Goal: Complete application form: Complete application form

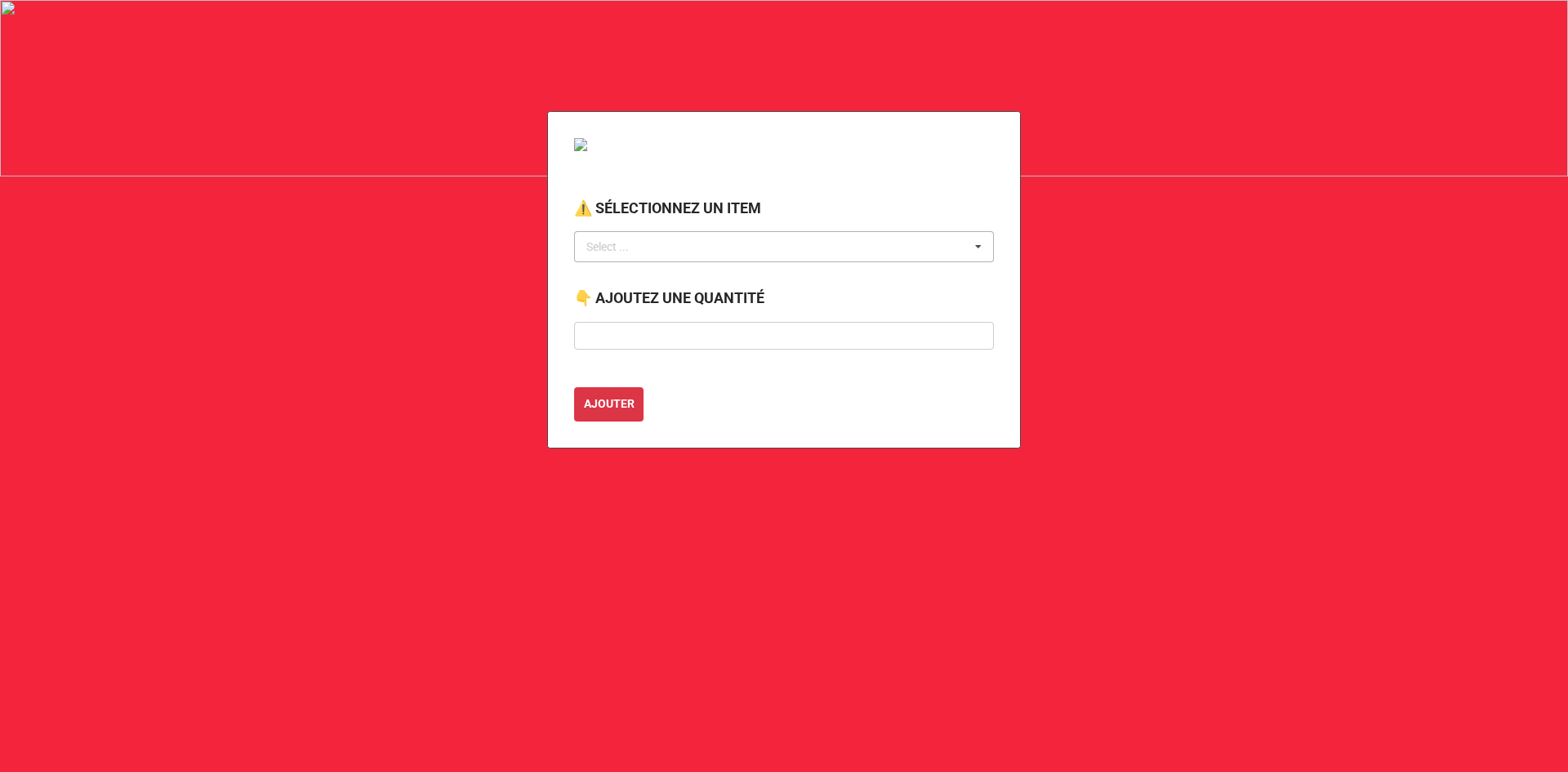
click at [717, 244] on div "Select ... No results found." at bounding box center [784, 247] width 420 height 31
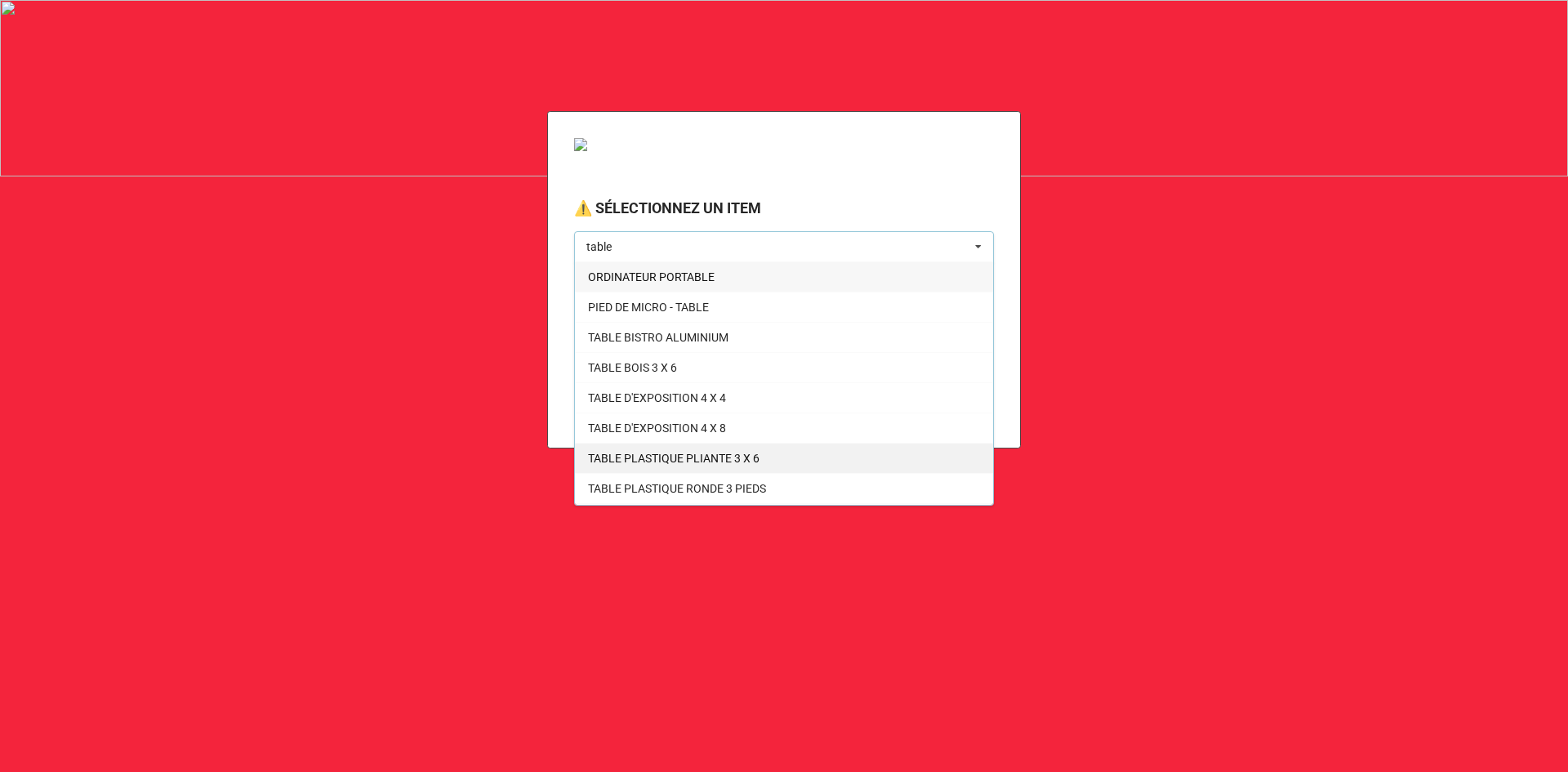
type input "table"
click at [686, 457] on span "TABLE PLASTIQUE PLIANTE 3 X 6" at bounding box center [673, 458] width 171 height 13
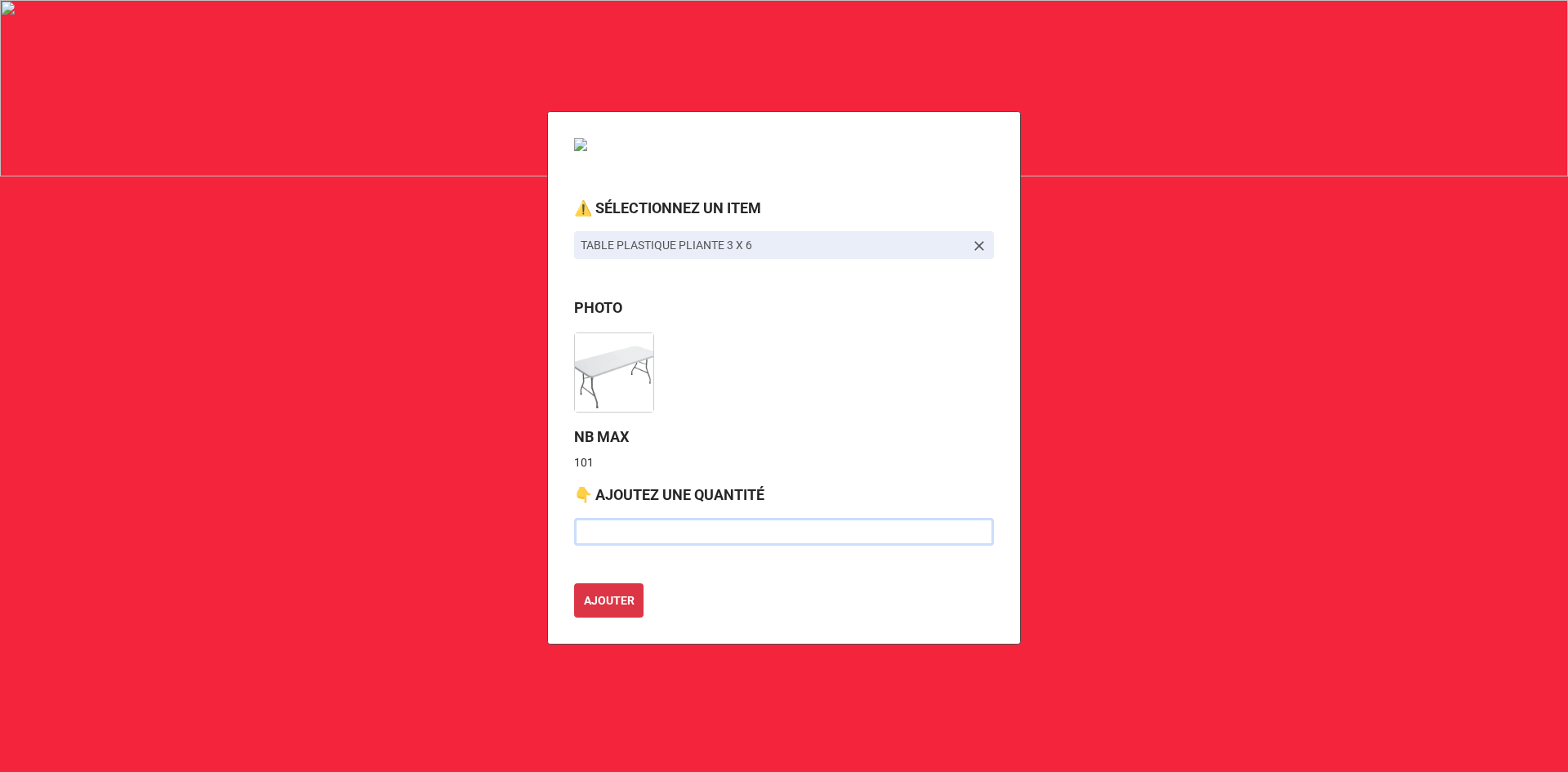
click at [602, 528] on input "text" at bounding box center [784, 532] width 420 height 28
type input "35"
click at [689, 592] on div "AJOUTER" at bounding box center [784, 601] width 420 height 34
click at [609, 606] on b "AJOUTER" at bounding box center [609, 601] width 51 height 17
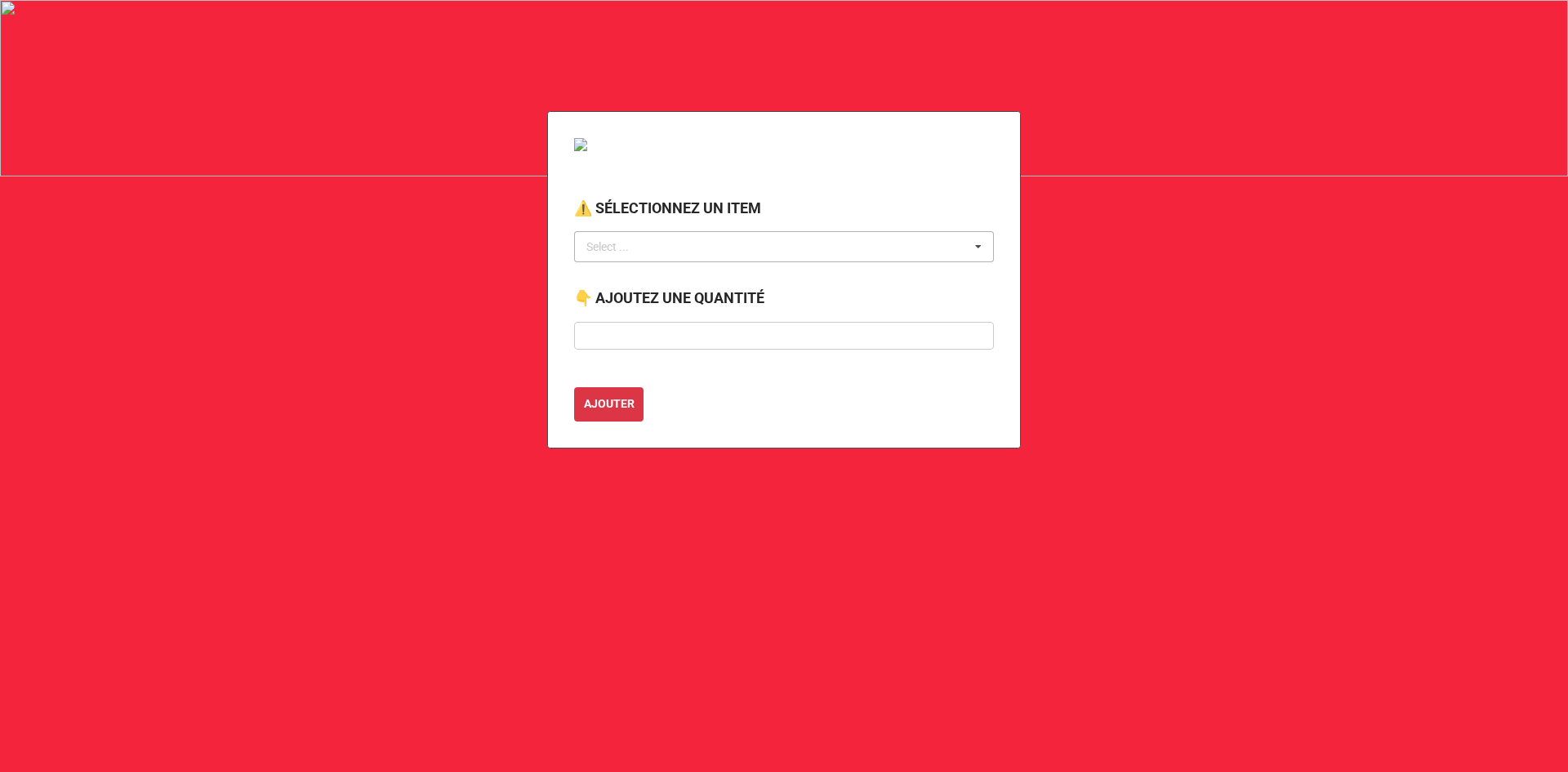
click at [653, 239] on div "Select ... No results found." at bounding box center [784, 247] width 420 height 31
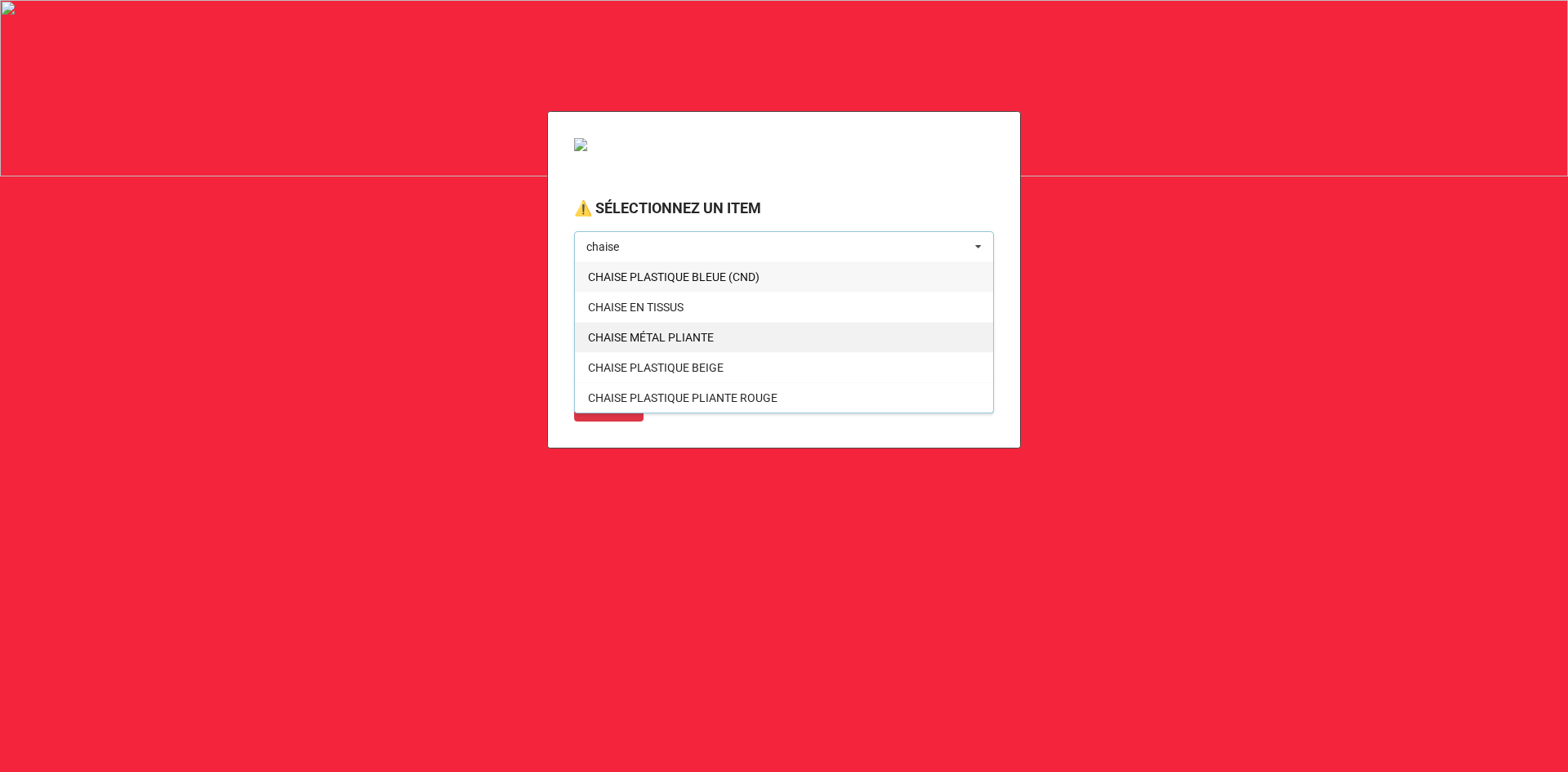
type input "chaise"
click at [692, 333] on span "CHAISE MÉTAL PLIANTE" at bounding box center [650, 337] width 126 height 13
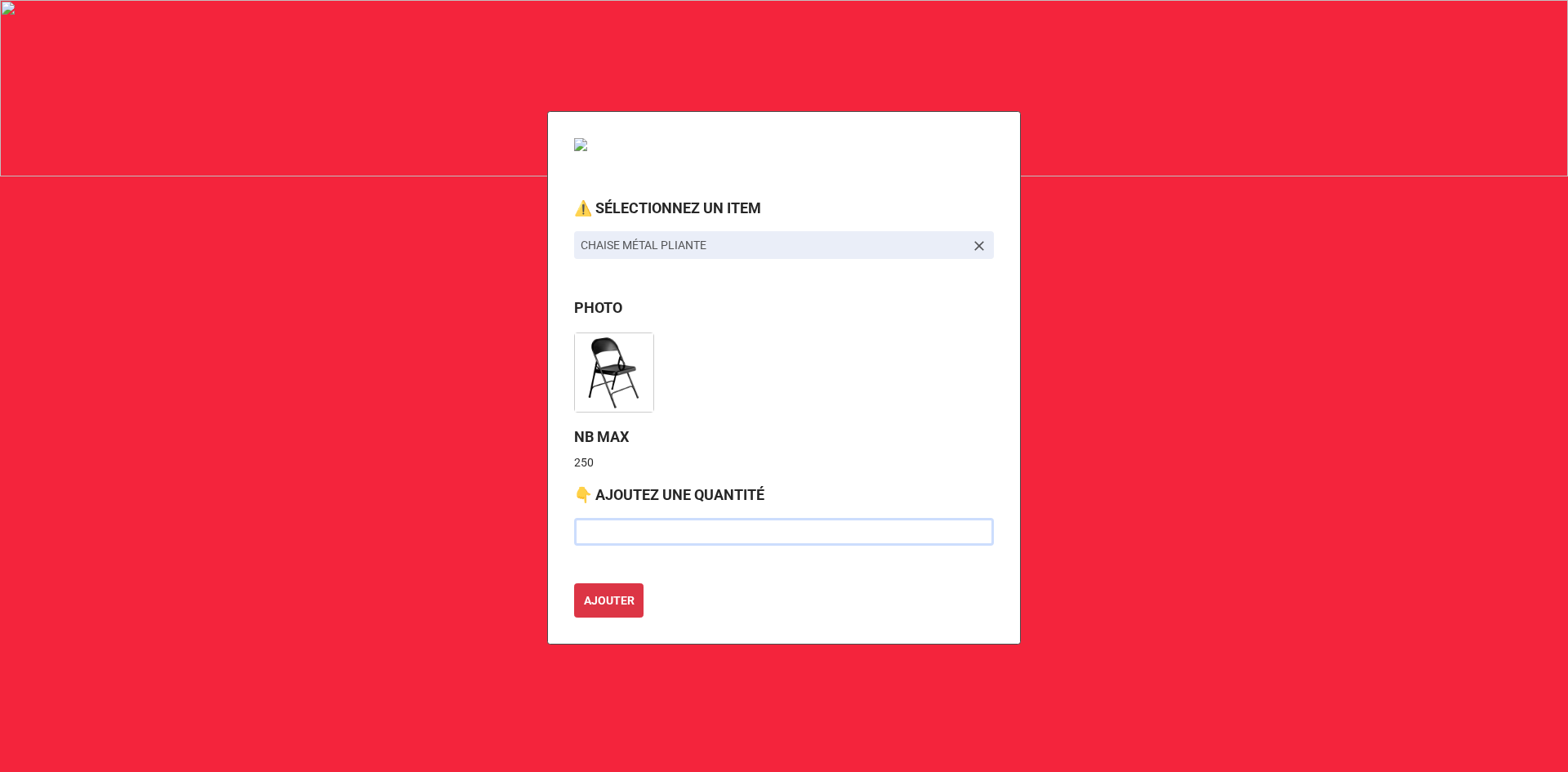
click at [612, 532] on input "text" at bounding box center [784, 532] width 420 height 28
type input "70"
click at [772, 433] on label "NB MAX" at bounding box center [784, 437] width 420 height 23
drag, startPoint x: 616, startPoint y: 537, endPoint x: 571, endPoint y: 522, distance: 47.4
click at [571, 522] on div "⚠️ SÉLECTIONNEZ UN ITEM CHAISE MÉTAL PLIANTE PHOTO NB MAX 250 👇 AJOUTEZ UNE QUA…" at bounding box center [784, 378] width 474 height 534
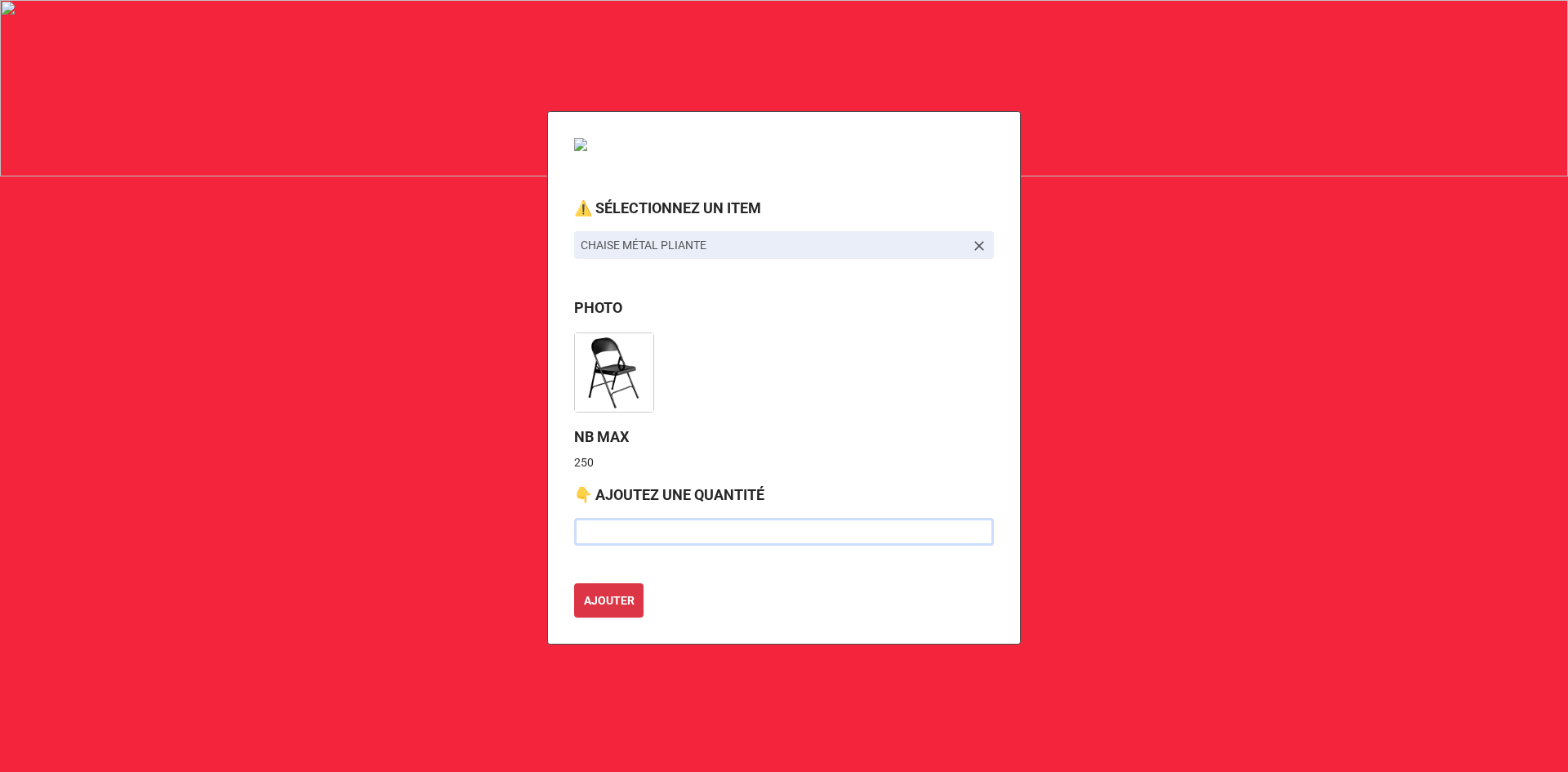
click at [644, 529] on input "text" at bounding box center [784, 532] width 420 height 28
type input "80"
click at [602, 614] on button "AJOUTER" at bounding box center [608, 601] width 70 height 34
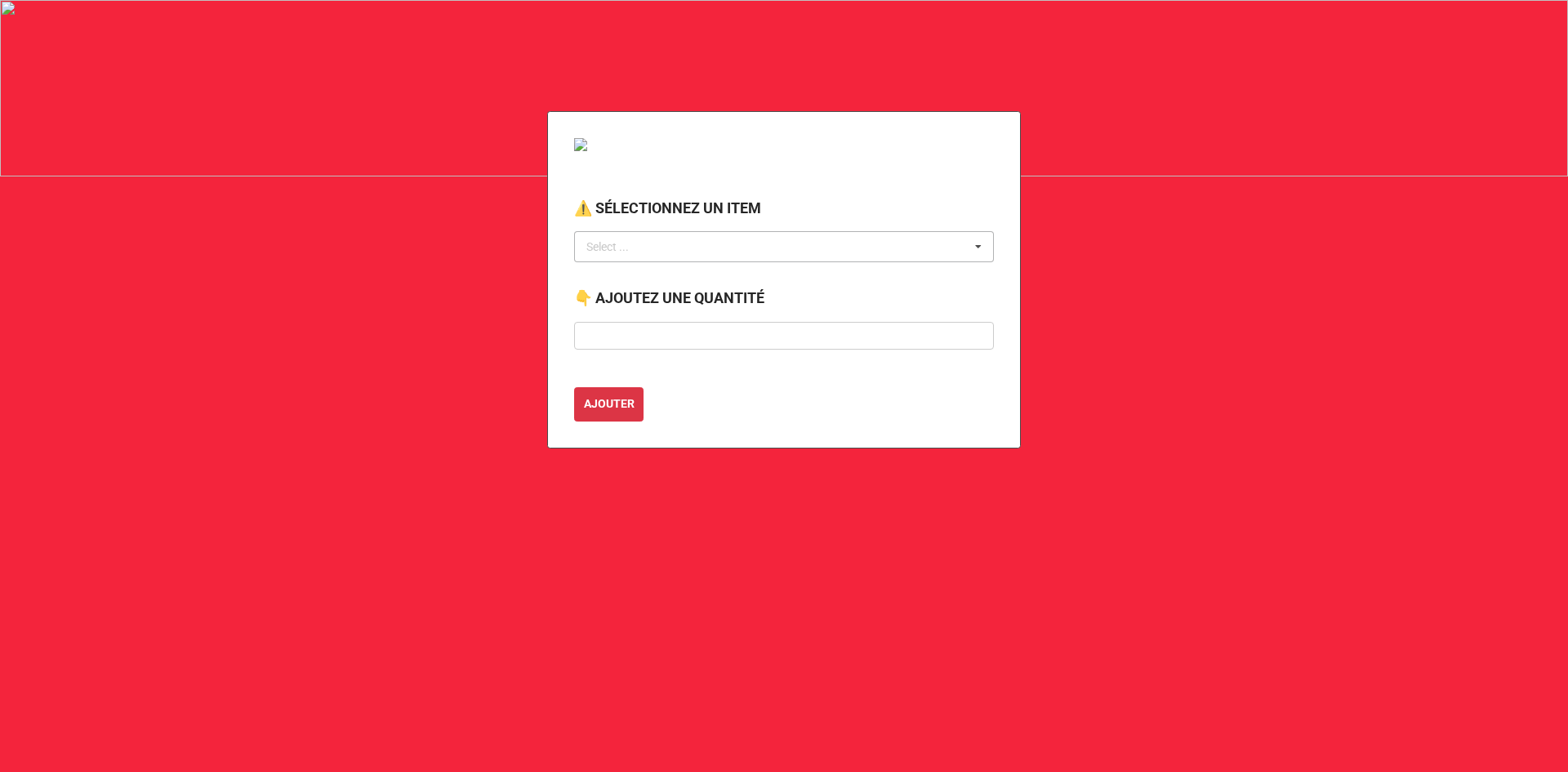
click at [653, 244] on div "Select ... No results found." at bounding box center [784, 247] width 420 height 31
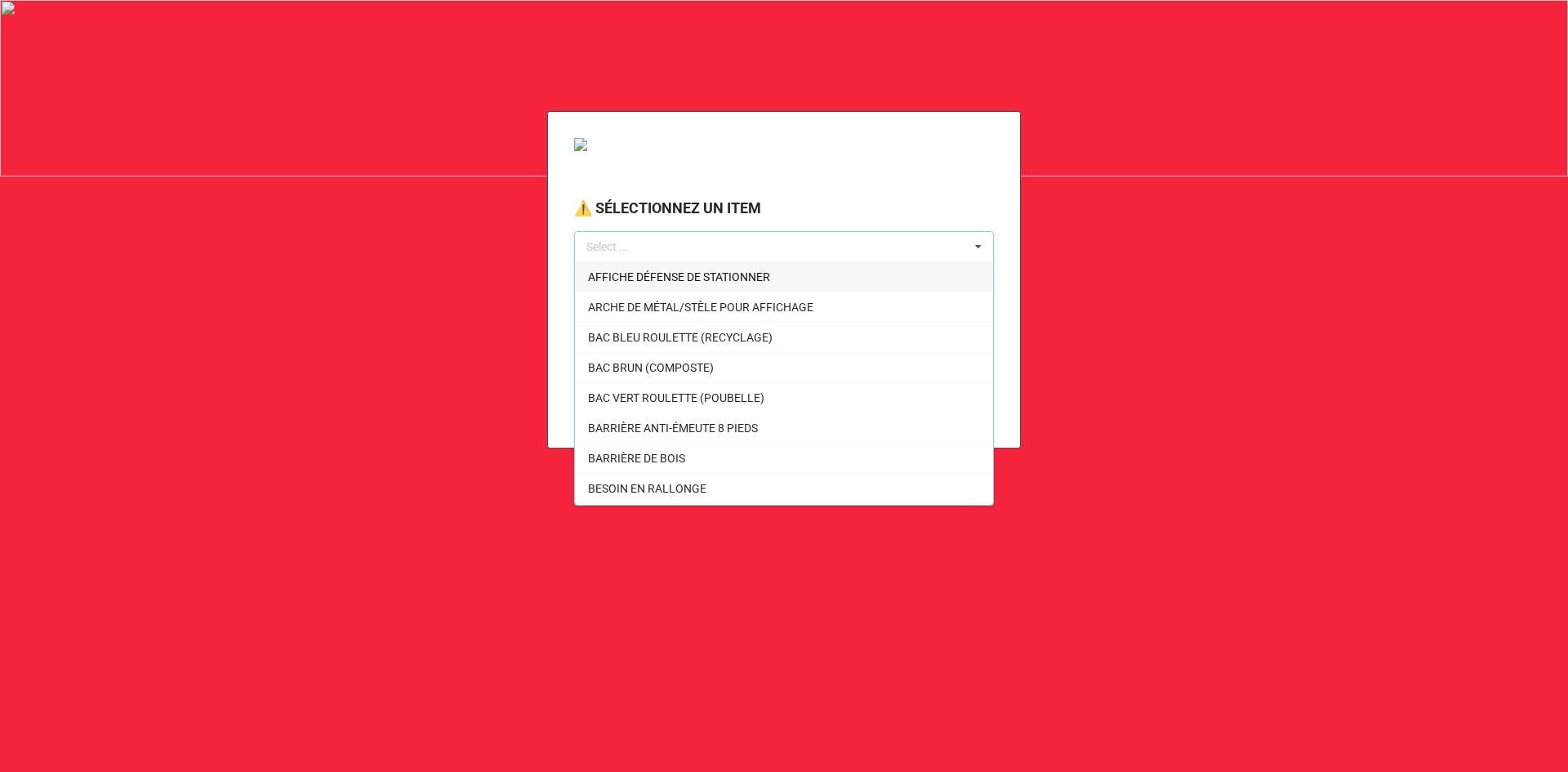
click at [844, 243] on div "Select ... AFFICHE DÉFENSE DE STATIONNER ARCHE DE MÉTAL/STÈLE POUR AFFICHAGE BA…" at bounding box center [784, 247] width 420 height 31
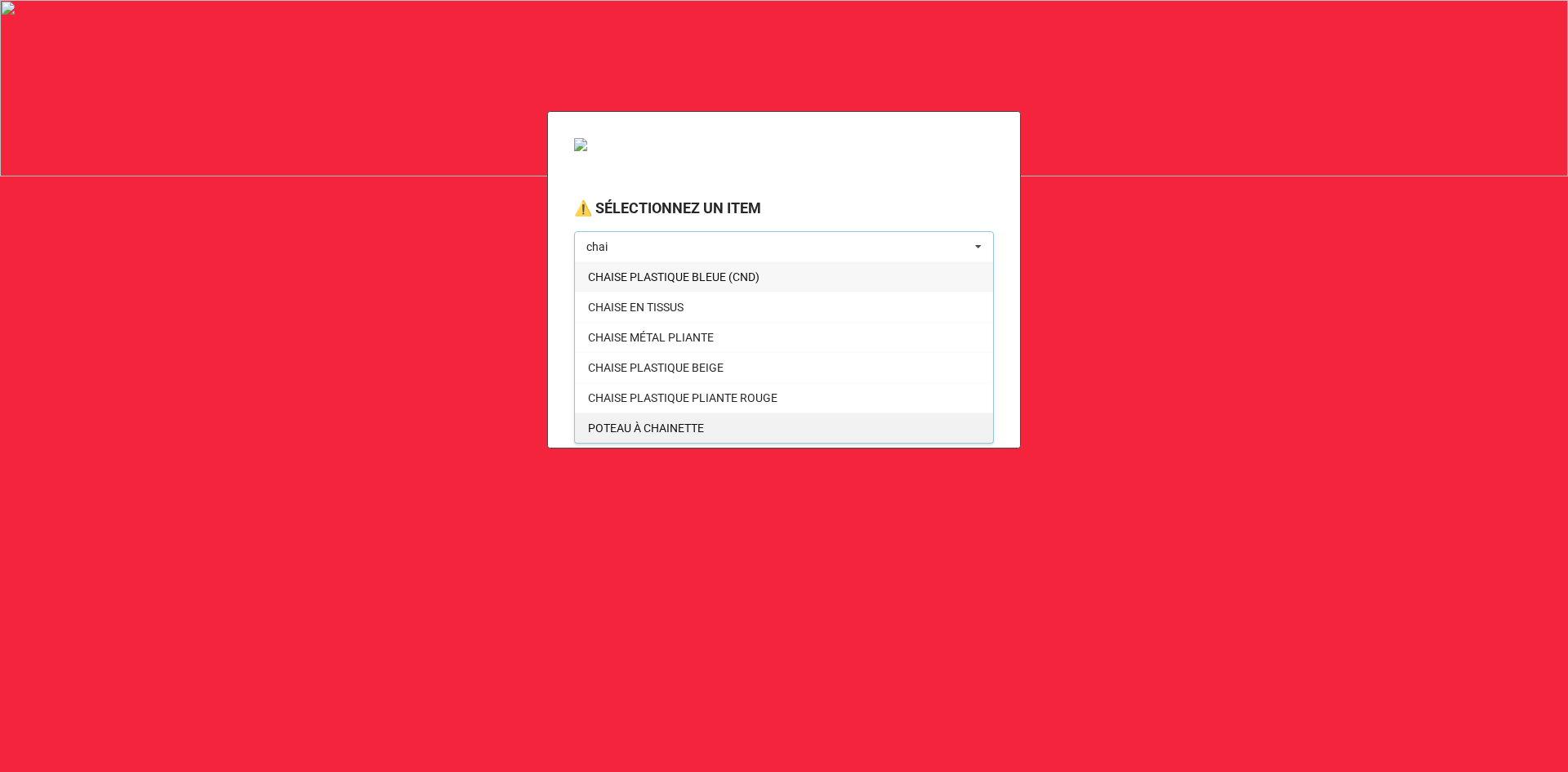
type input "chai"
click at [710, 423] on div "POTEAU À CHAINETTE" at bounding box center [784, 427] width 418 height 30
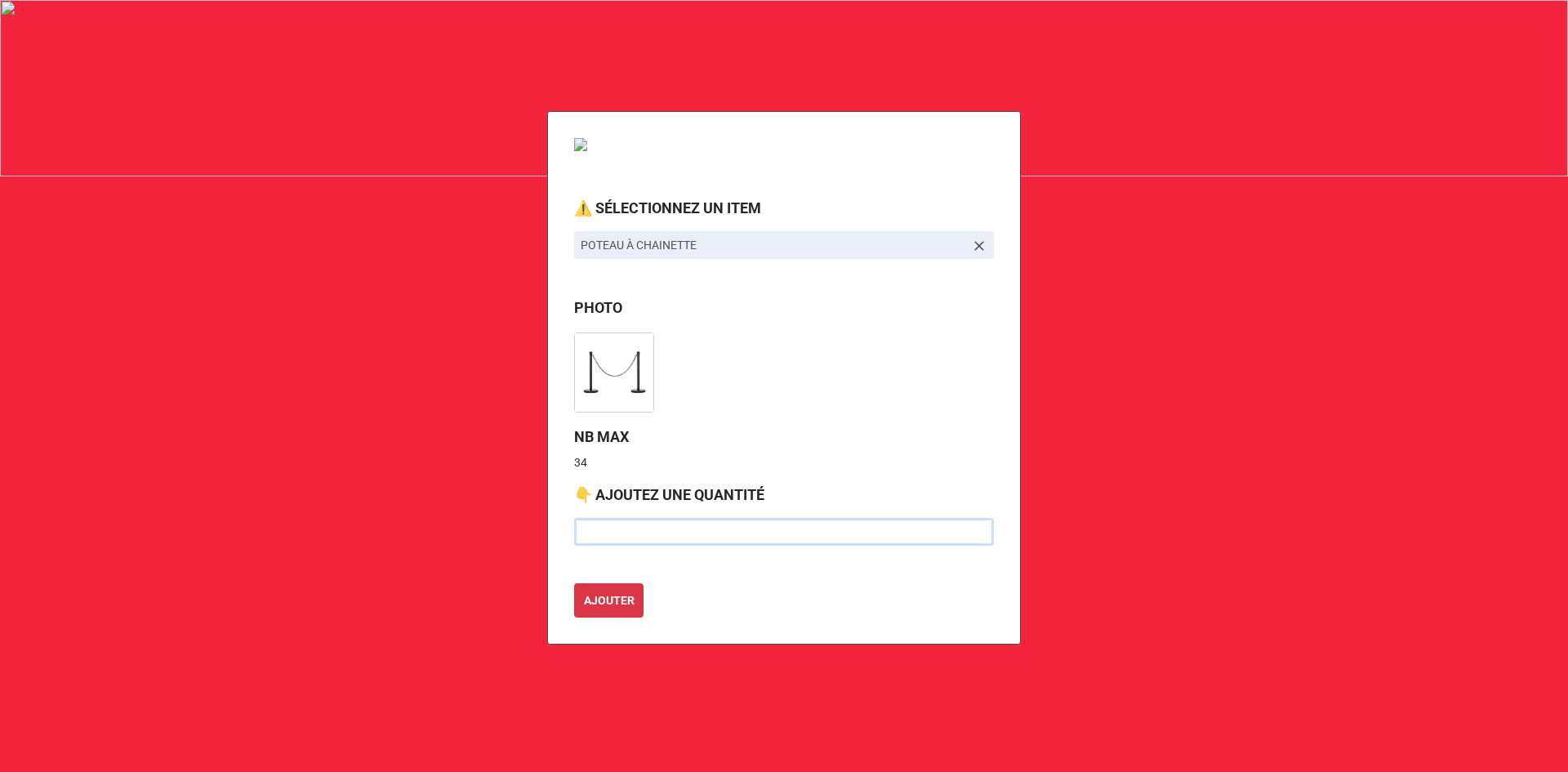
click at [621, 528] on input "text" at bounding box center [784, 532] width 420 height 28
type input "35"
click at [607, 604] on b "AJOUTER" at bounding box center [609, 601] width 51 height 17
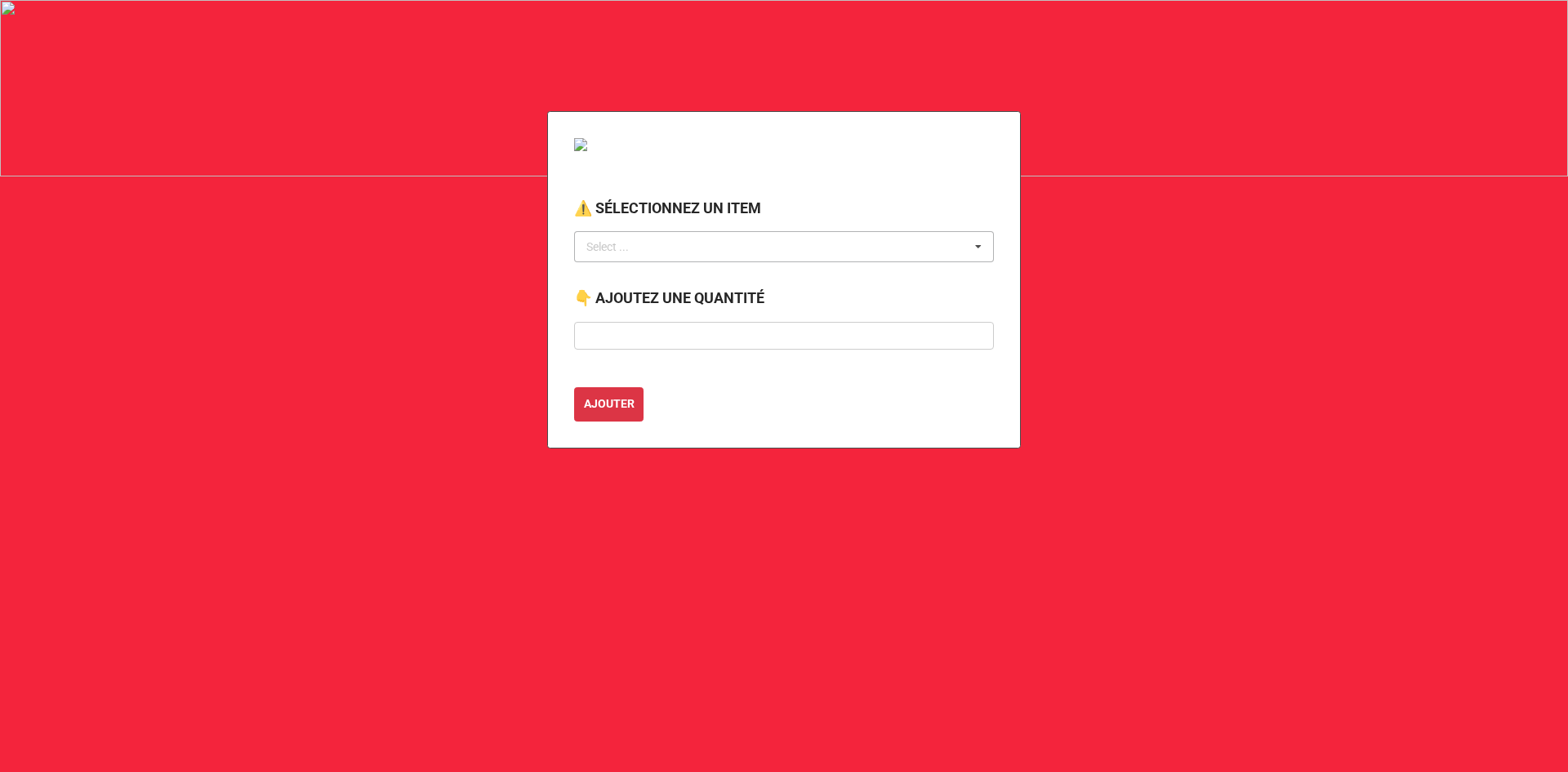
click at [654, 246] on div "Select ... No results found." at bounding box center [784, 247] width 420 height 31
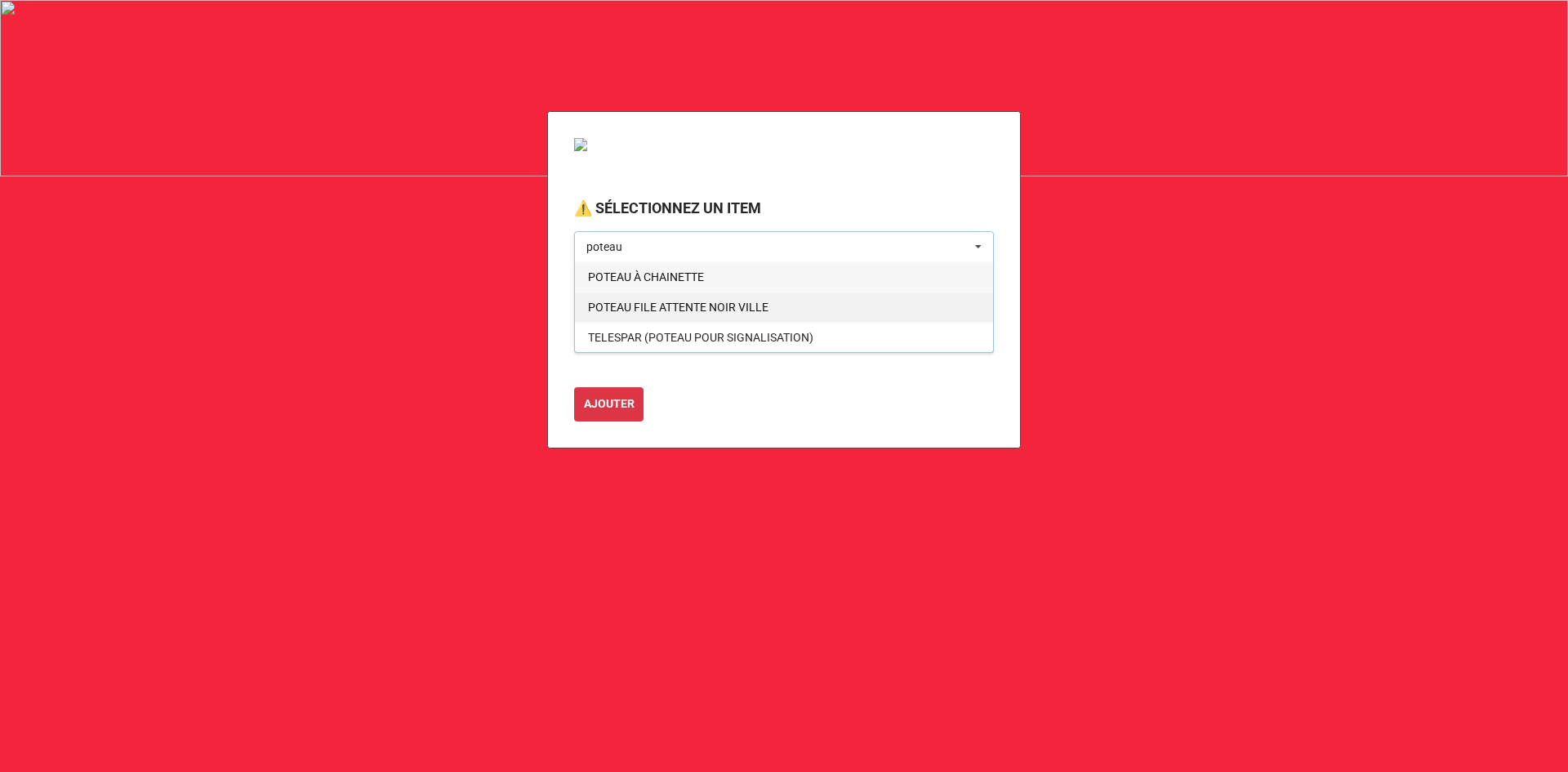
type input "poteau"
click at [686, 309] on span "POTEAU FILE ATTENTE NOIR VILLE" at bounding box center [678, 306] width 181 height 13
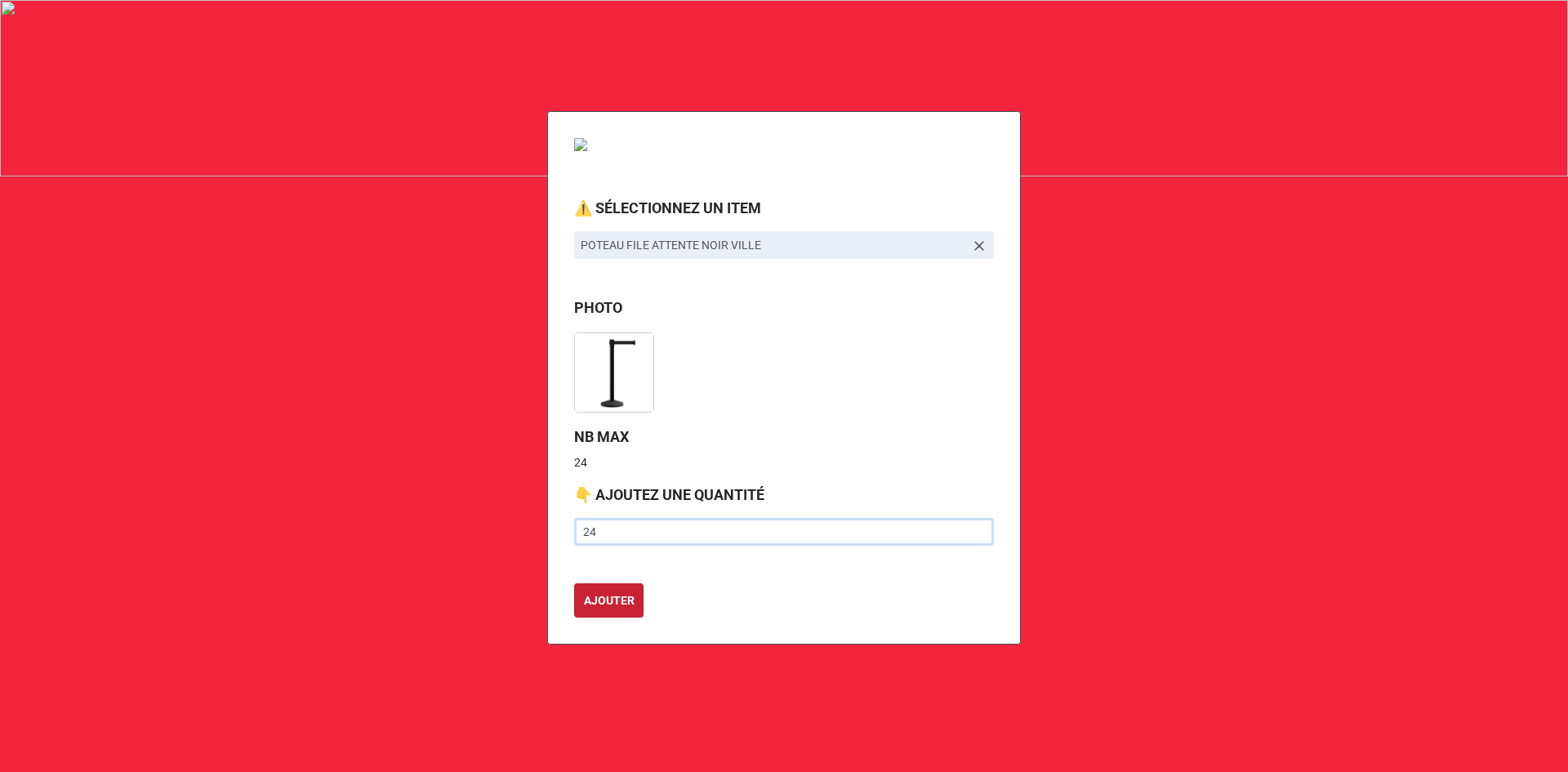
type input "24"
click at [613, 610] on button "AJOUTER" at bounding box center [608, 601] width 70 height 34
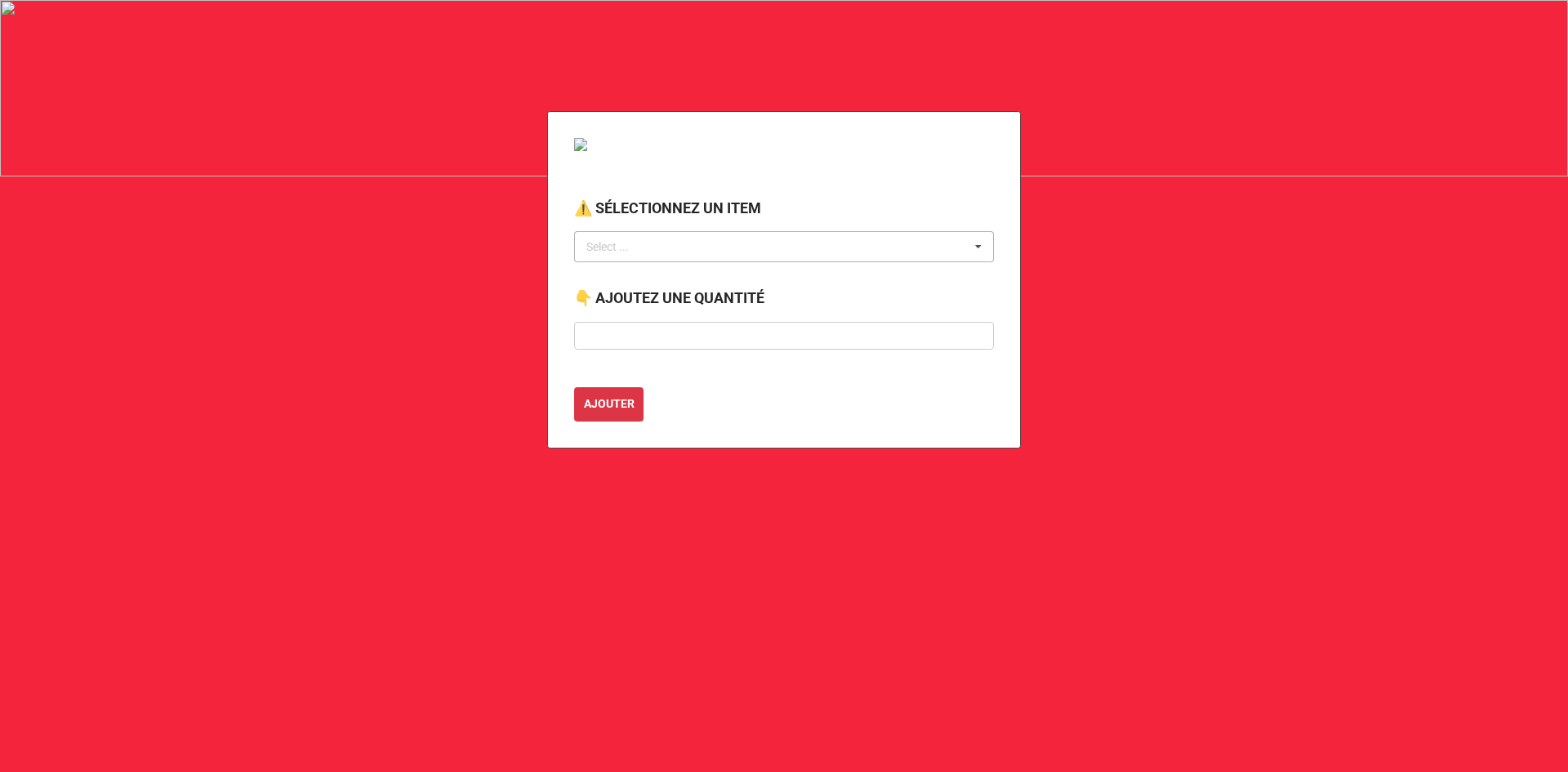
click at [682, 247] on div "Select ... No results found." at bounding box center [784, 247] width 420 height 31
type input "barri"
click at [700, 274] on span "BARRIÈRE ANTI-ÉMEUTE 8 PIEDS" at bounding box center [672, 276] width 169 height 13
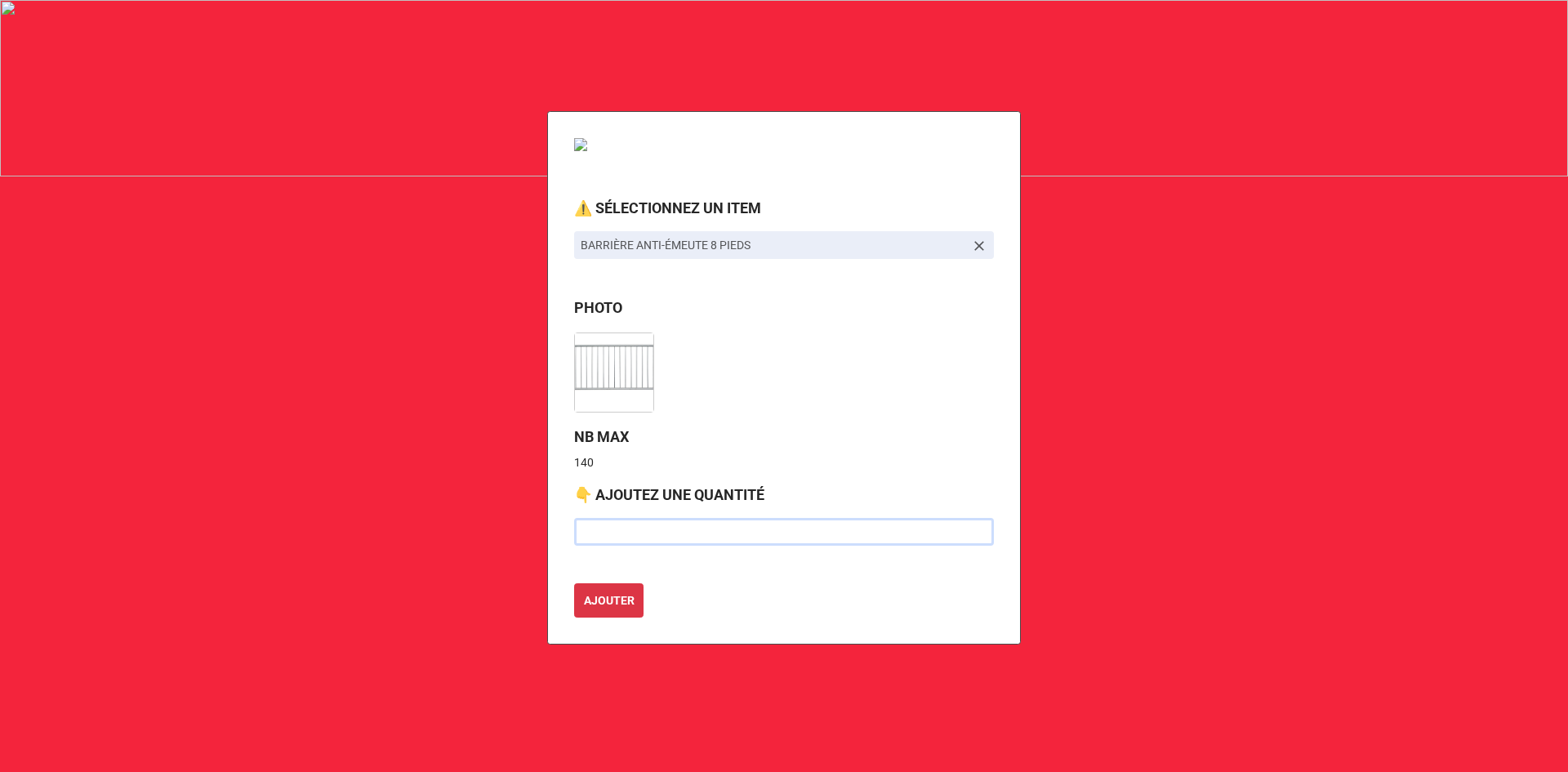
click at [636, 529] on input "text" at bounding box center [784, 532] width 420 height 28
click at [619, 530] on input "text" at bounding box center [784, 532] width 420 height 28
type input "20"
click at [574, 584] on button "AJOUTER" at bounding box center [608, 601] width 70 height 34
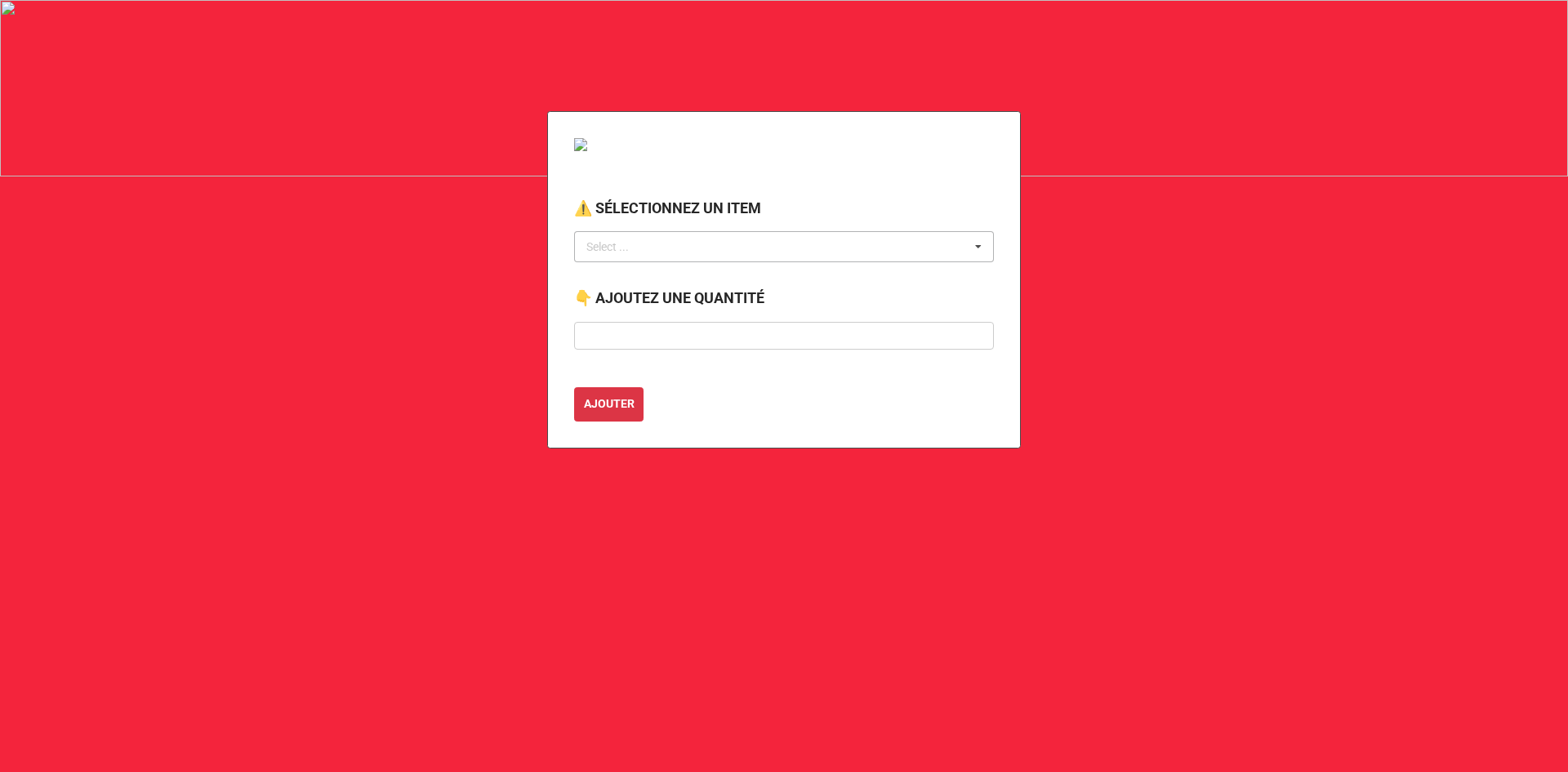
click at [698, 250] on div "Select ... No results found." at bounding box center [784, 247] width 420 height 31
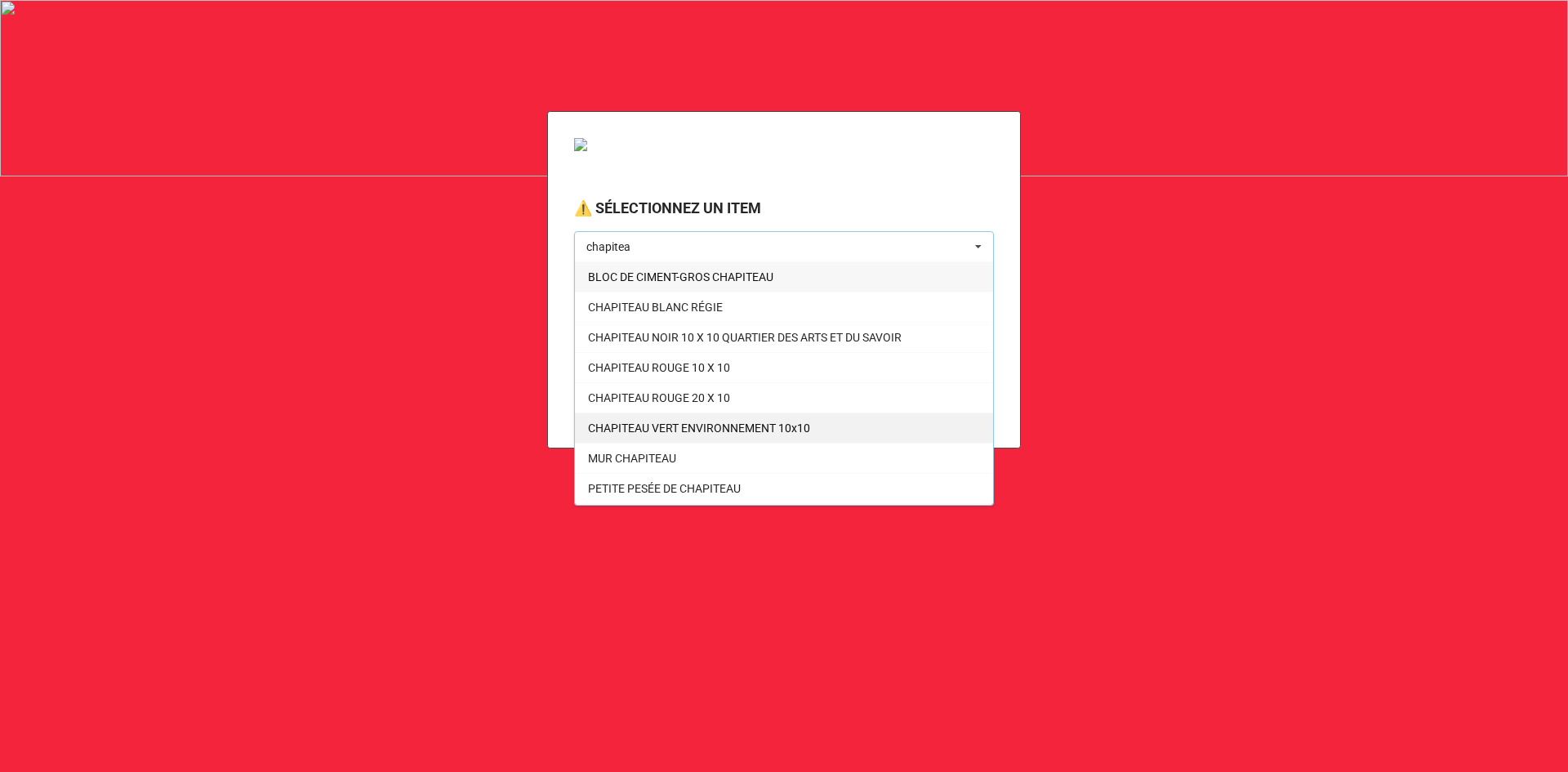
type input "chapitea"
click at [709, 426] on span "CHAPITEAU VERT ENVIRONNEMENT 10x10" at bounding box center [698, 428] width 222 height 13
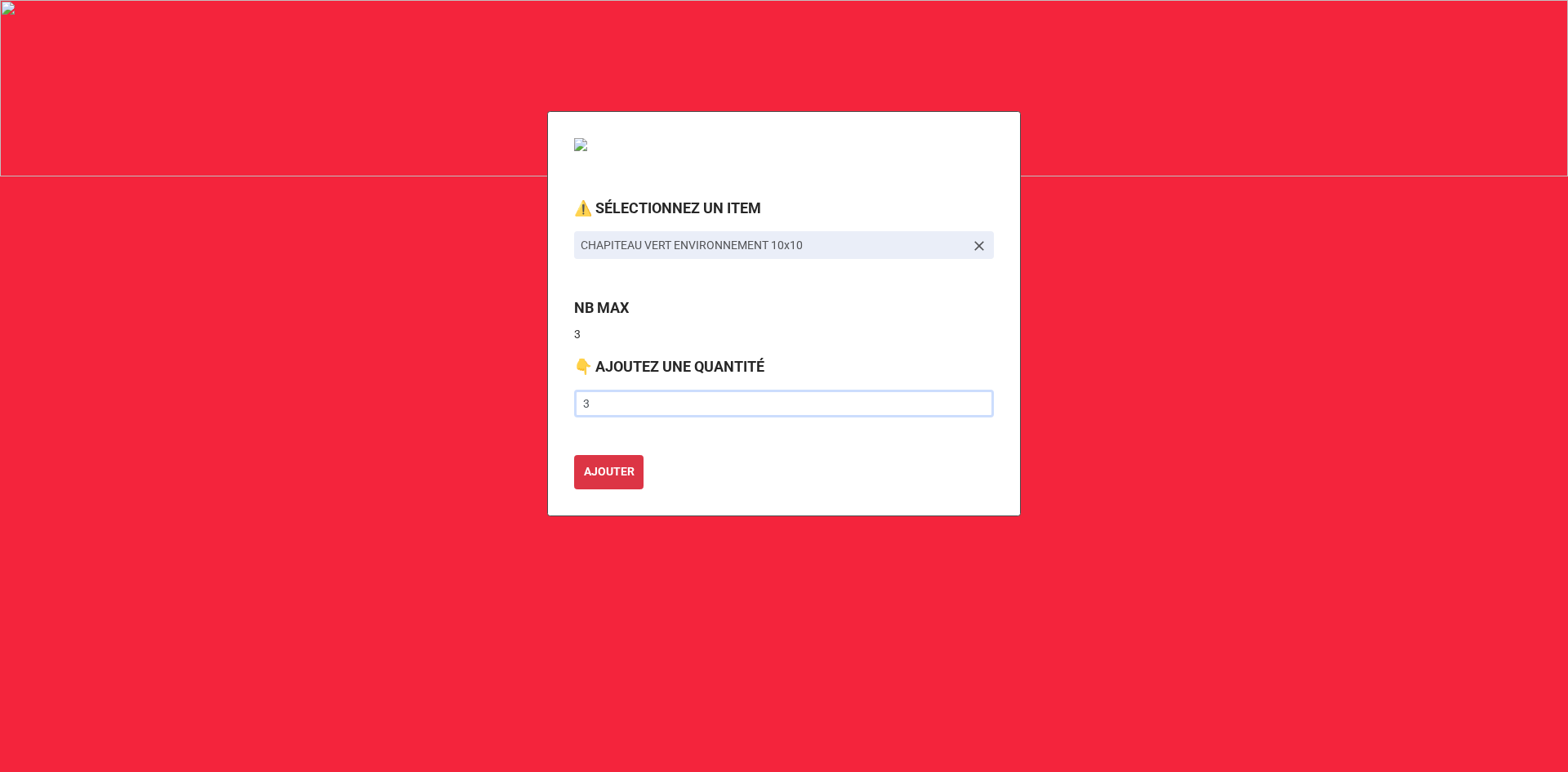
type input "3"
click at [574, 455] on button "AJOUTER" at bounding box center [608, 472] width 70 height 34
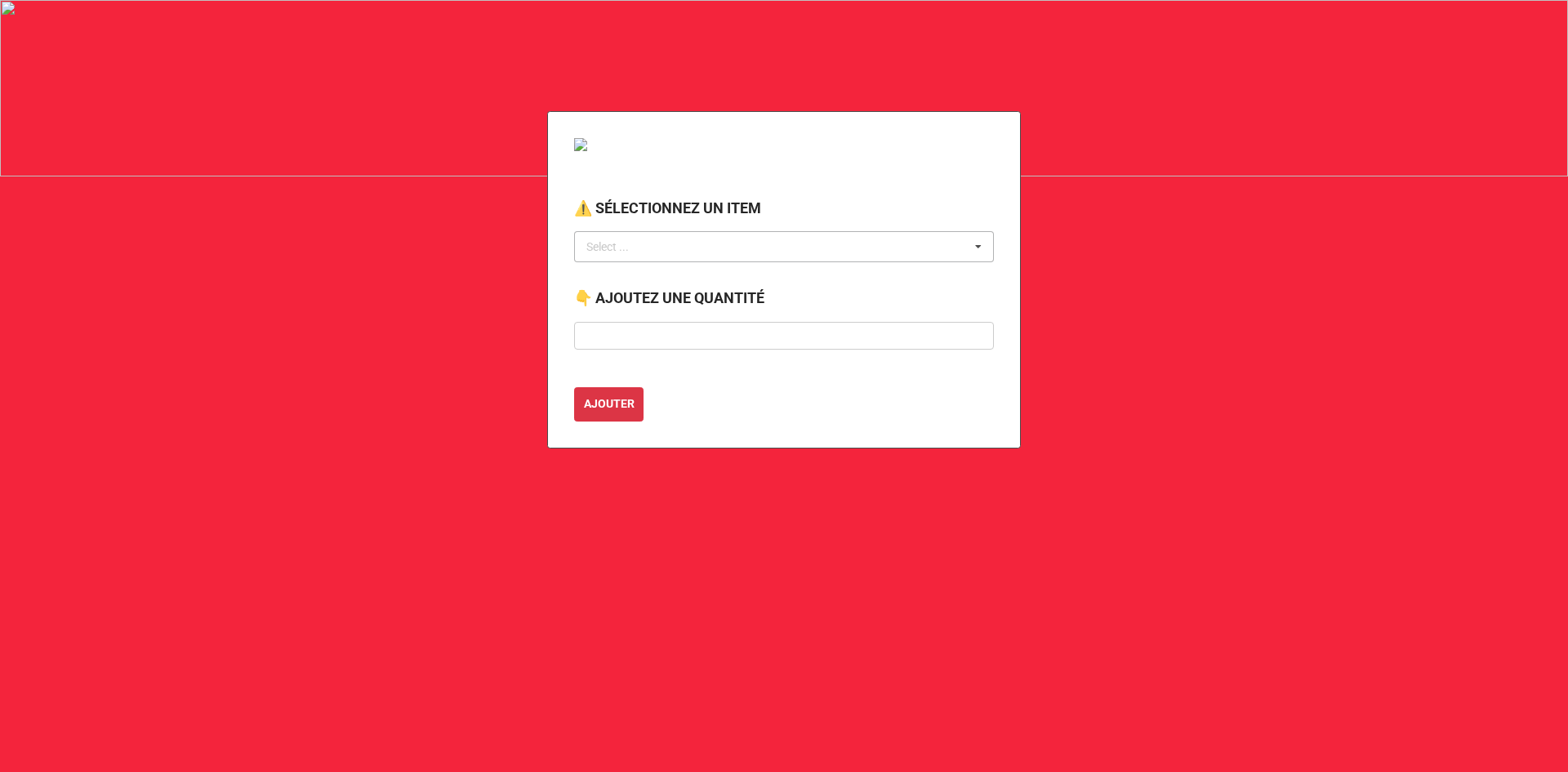
click at [652, 258] on div "Select ... No results found." at bounding box center [784, 247] width 420 height 31
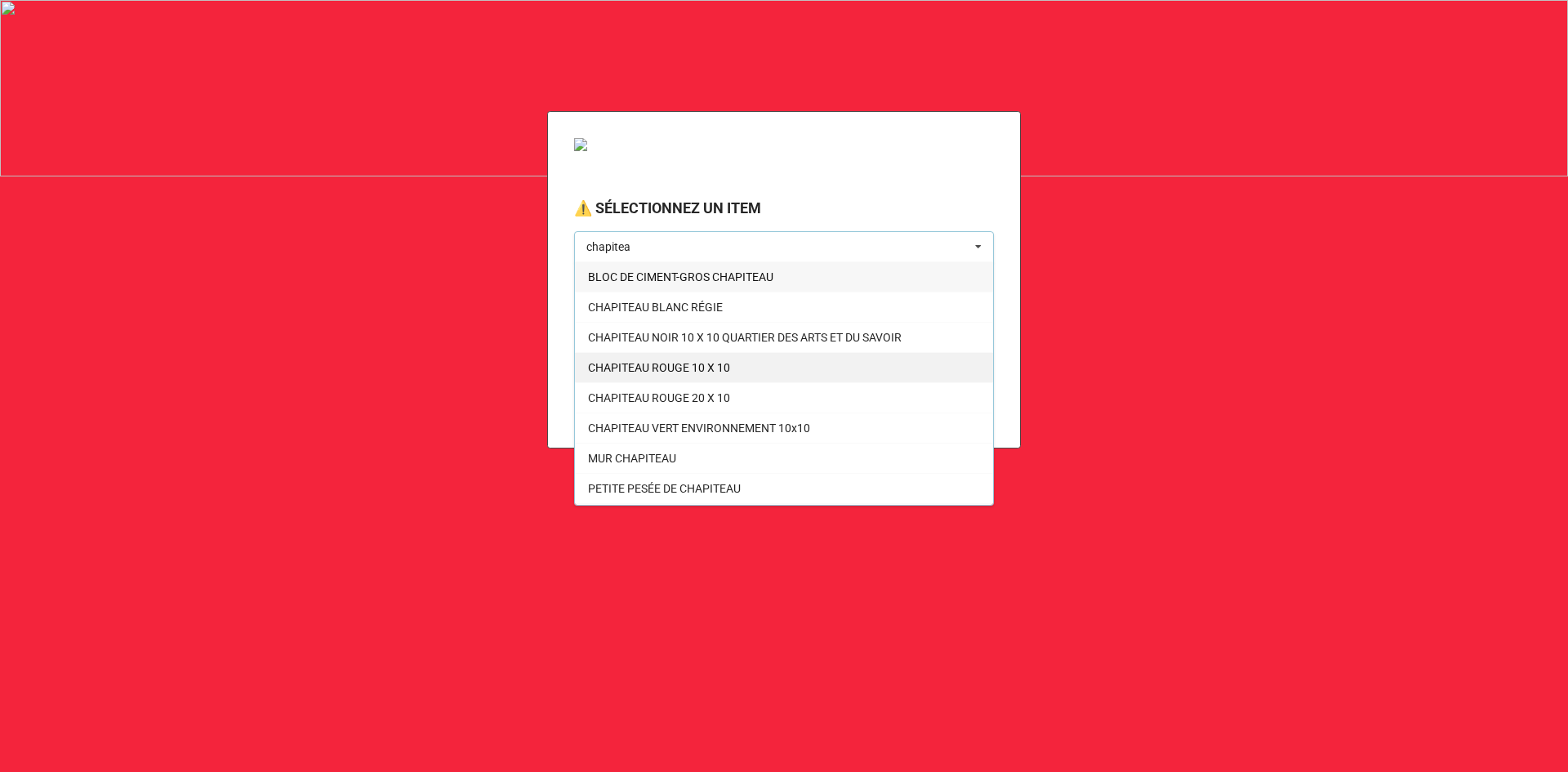
type input "chapitea"
click at [693, 370] on span "CHAPITEAU ROUGE 10 X 10" at bounding box center [658, 367] width 142 height 13
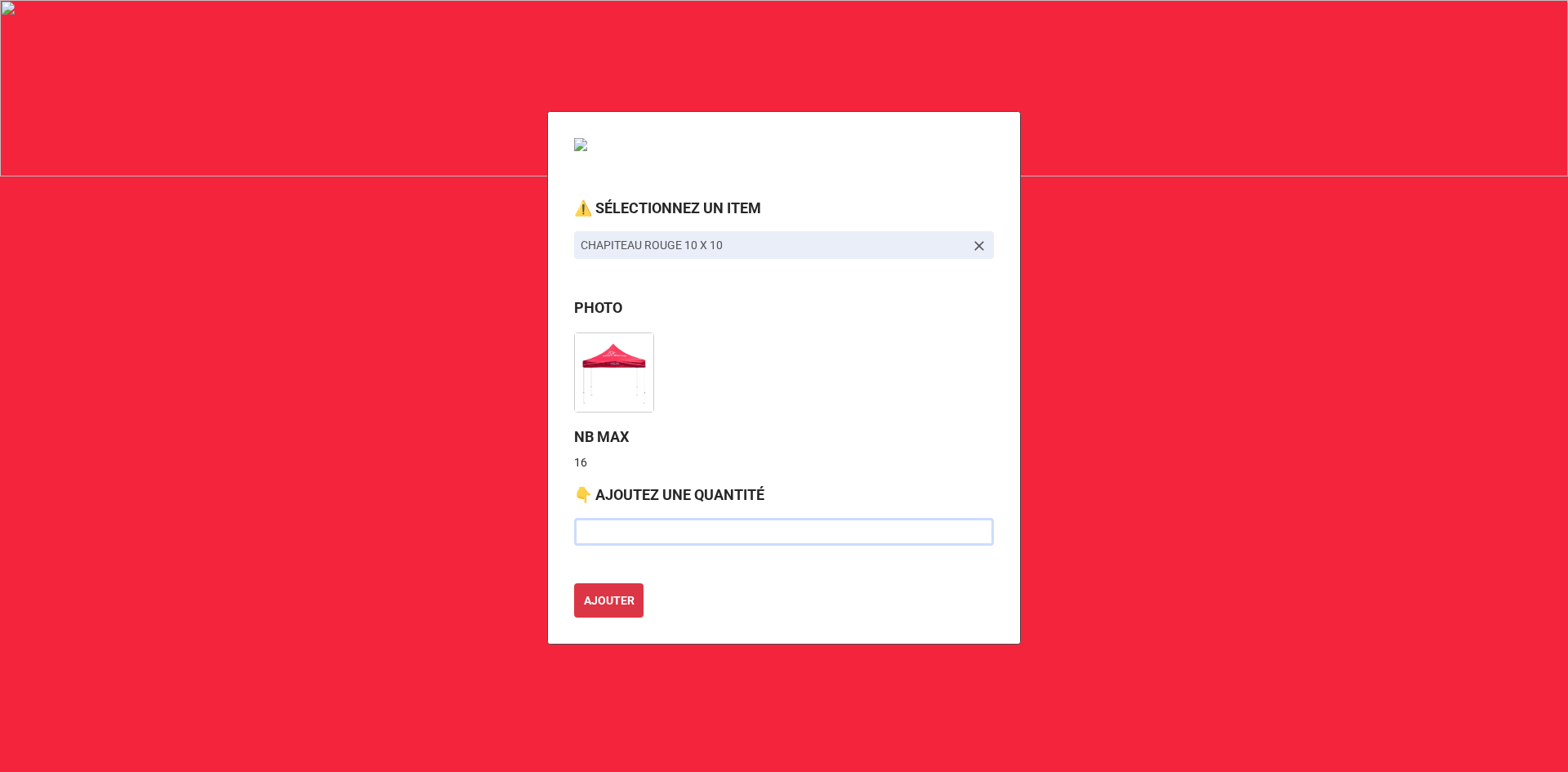
click at [612, 533] on input "text" at bounding box center [784, 532] width 420 height 28
type input "12"
click at [602, 604] on b "AJOUTER" at bounding box center [609, 601] width 51 height 17
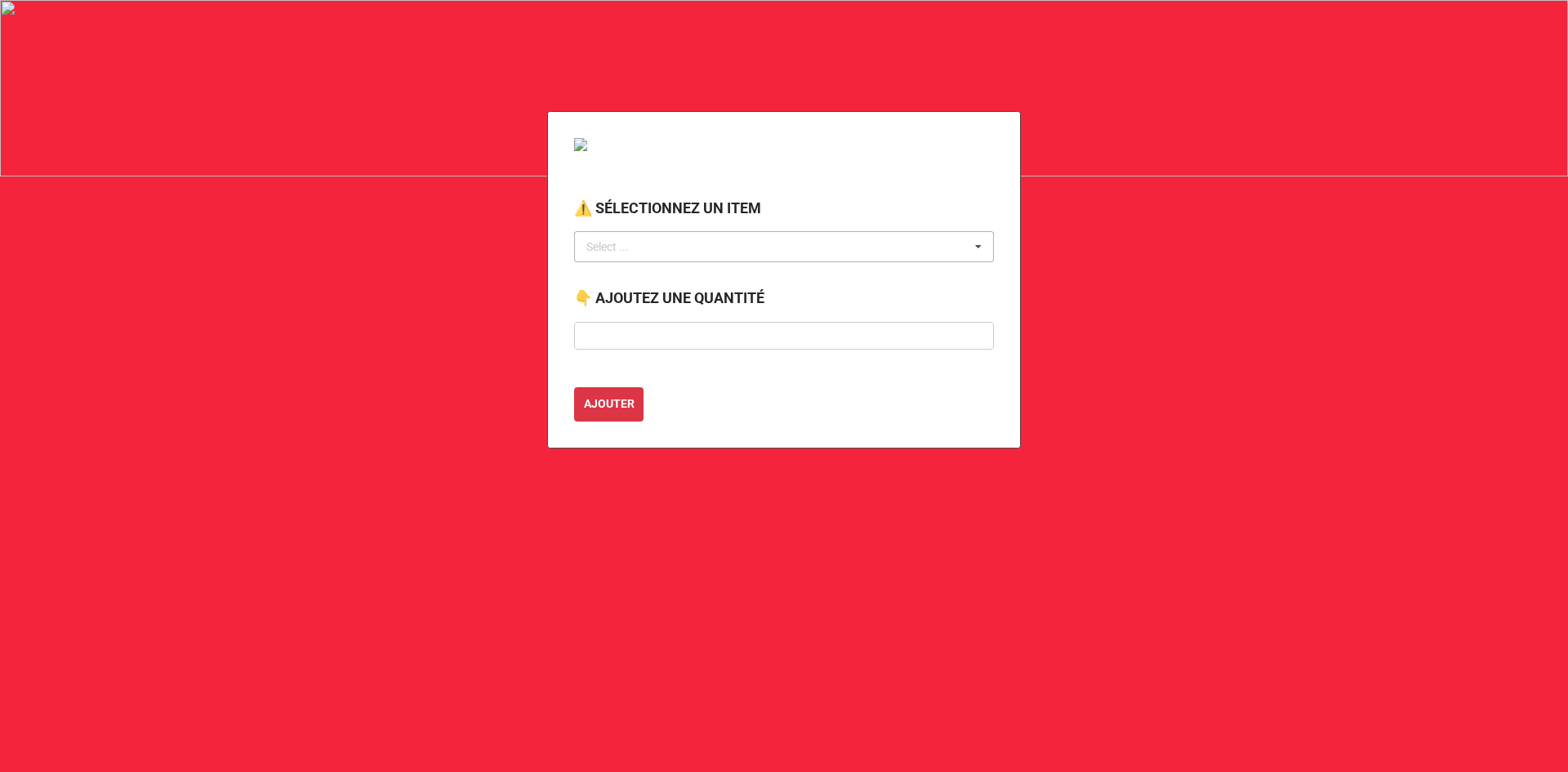
click at [741, 252] on div "Select ... No results found." at bounding box center [784, 247] width 420 height 31
type input "mur"
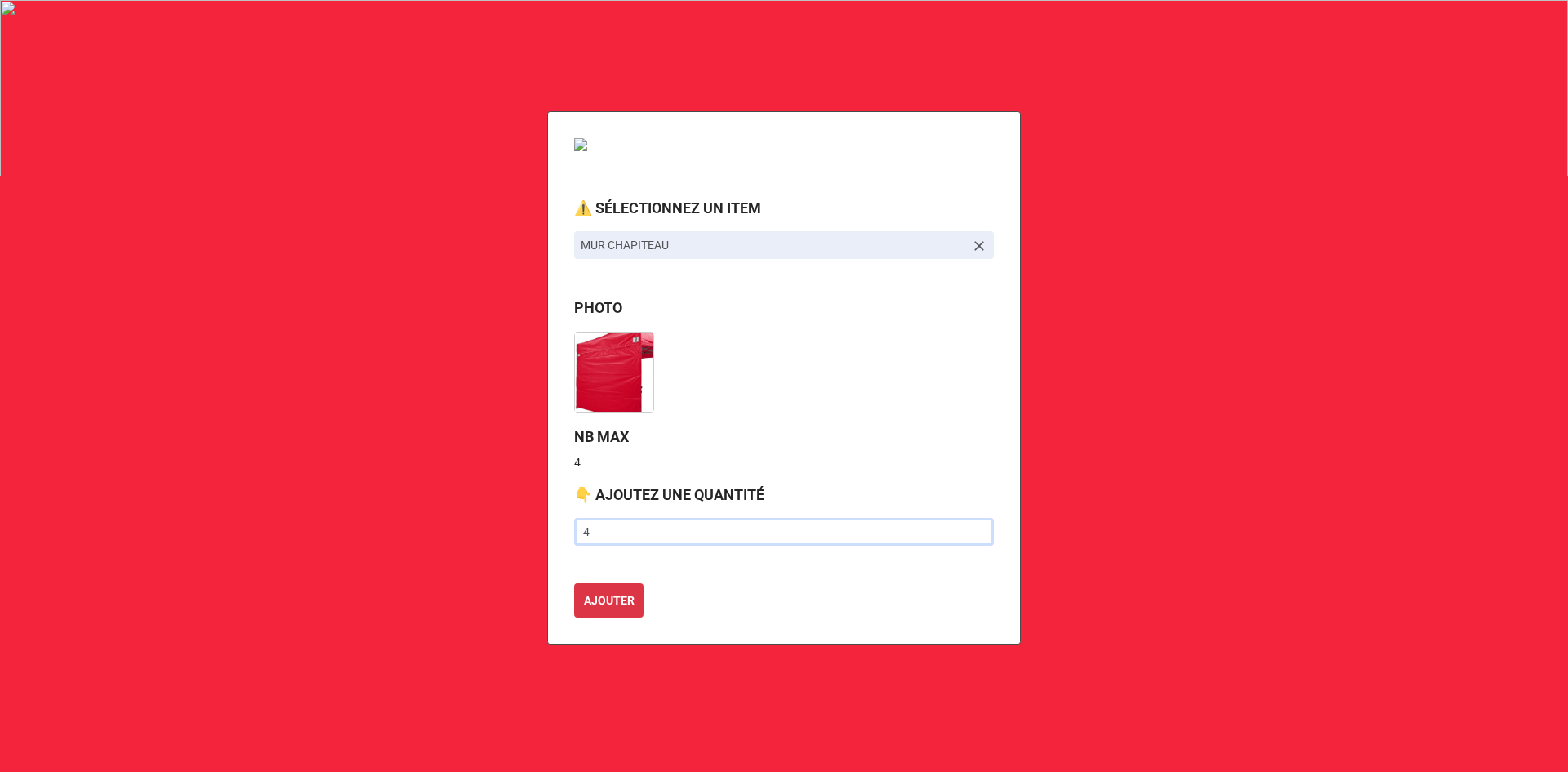
type input "4"
click at [574, 584] on button "AJOUTER" at bounding box center [608, 601] width 70 height 34
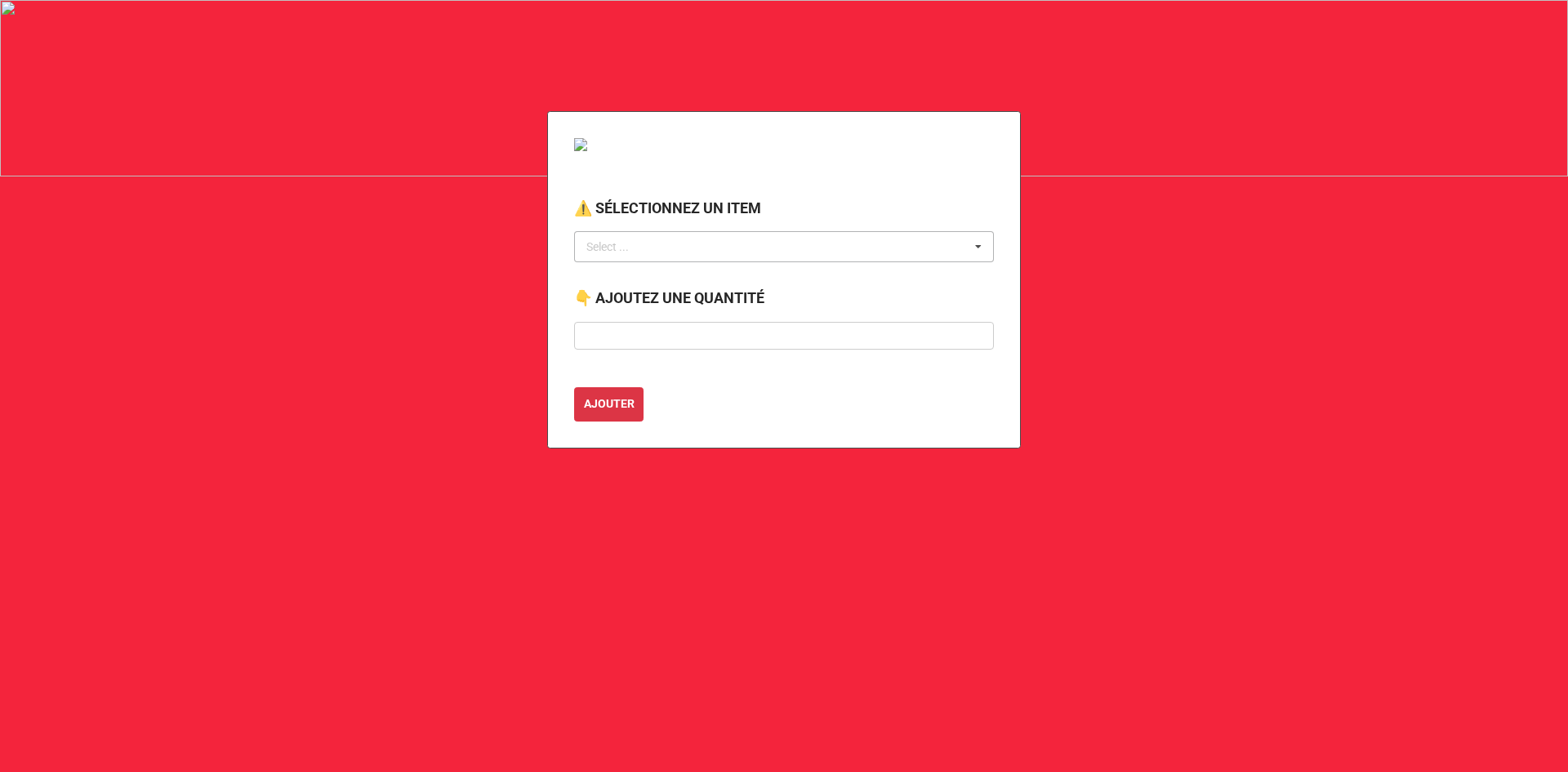
click at [627, 250] on div "Select ..." at bounding box center [618, 247] width 71 height 19
type input "p"
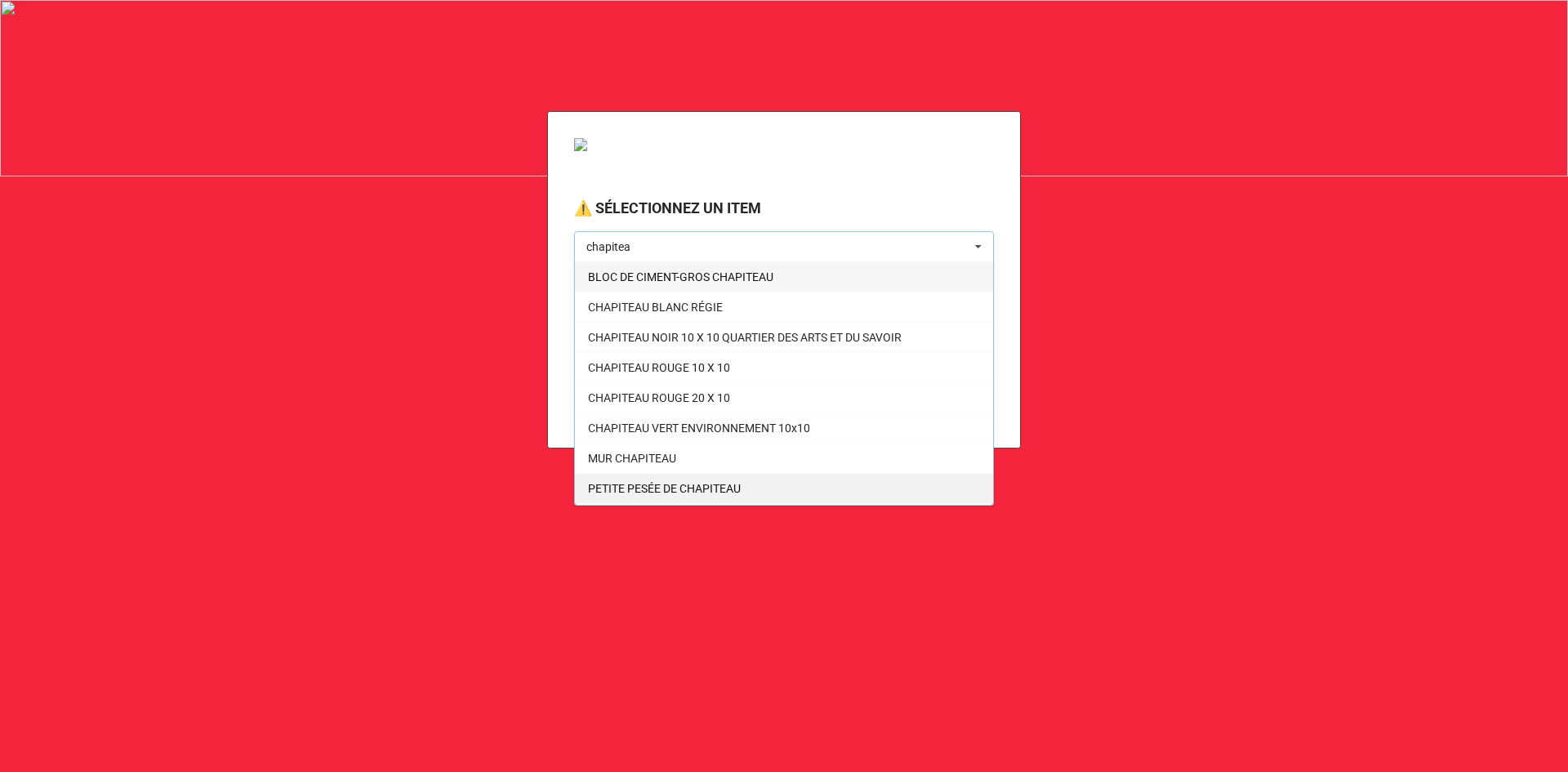
type input "chapitea"
click at [661, 494] on span "PETITE PESÉE DE CHAPITEAU" at bounding box center [664, 488] width 153 height 13
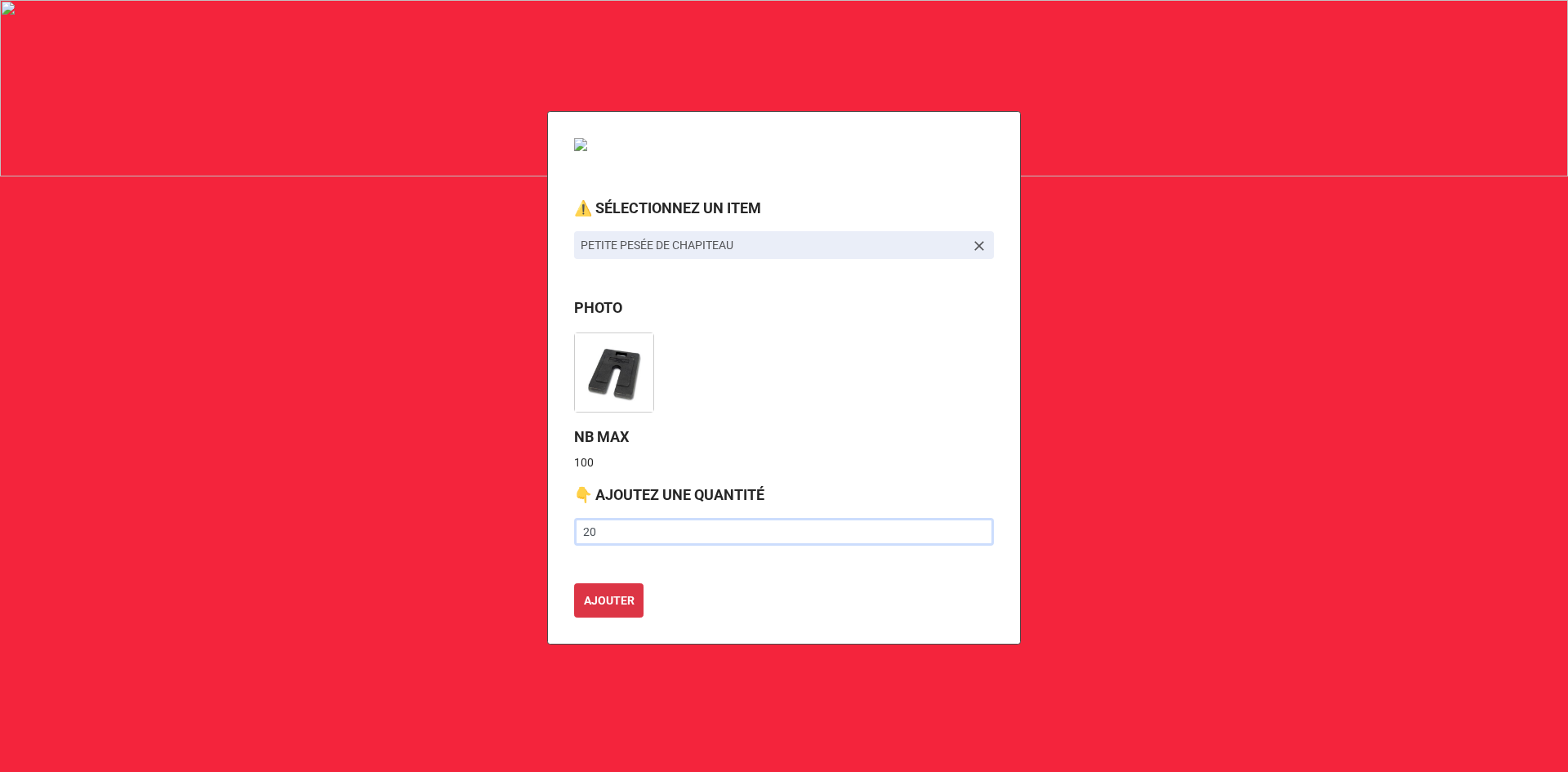
type input "20"
click at [574, 584] on button "AJOUTER" at bounding box center [608, 601] width 70 height 34
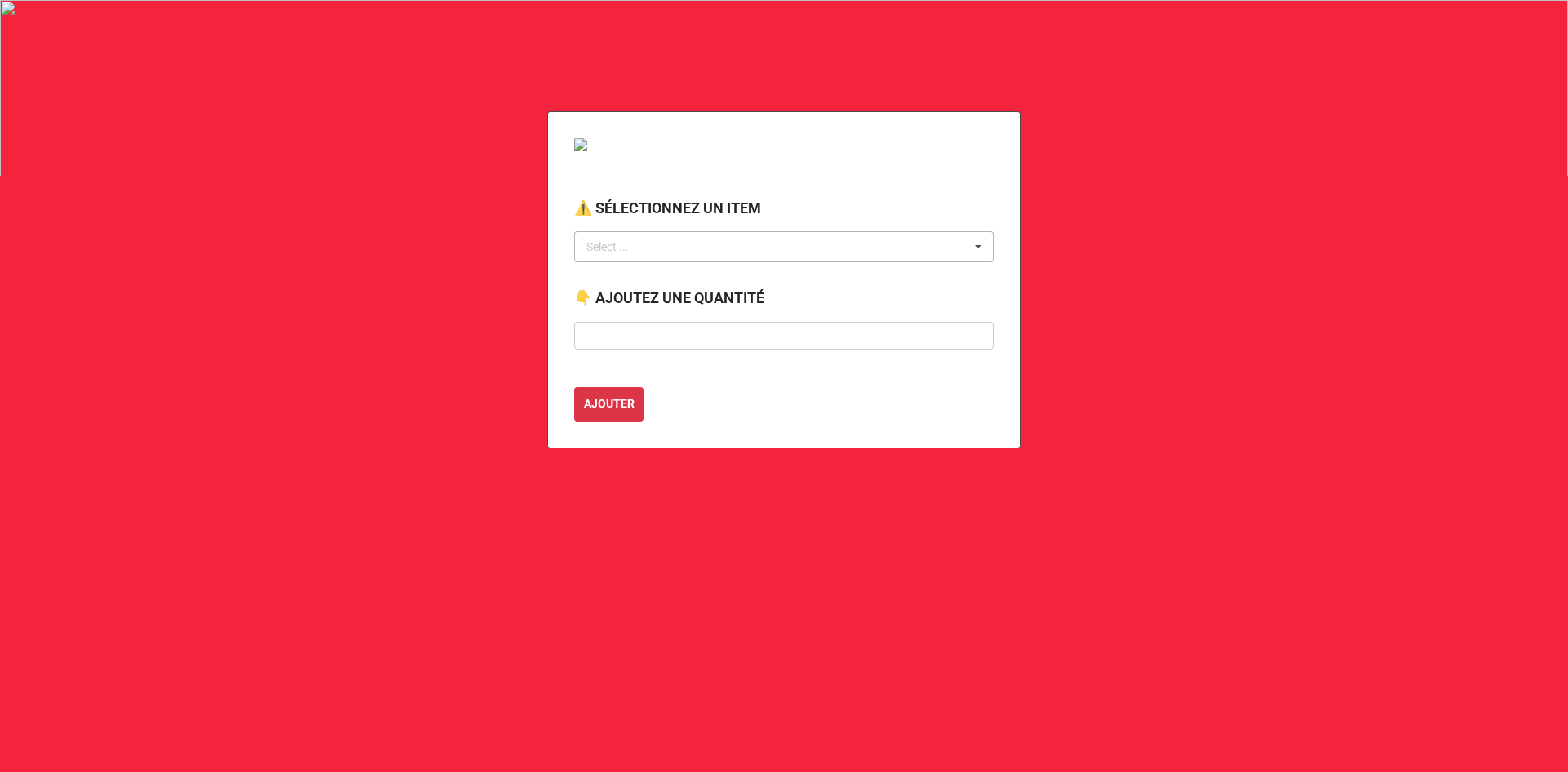
click at [672, 249] on div "Select ... No results found." at bounding box center [784, 247] width 420 height 31
type input "poubelle"
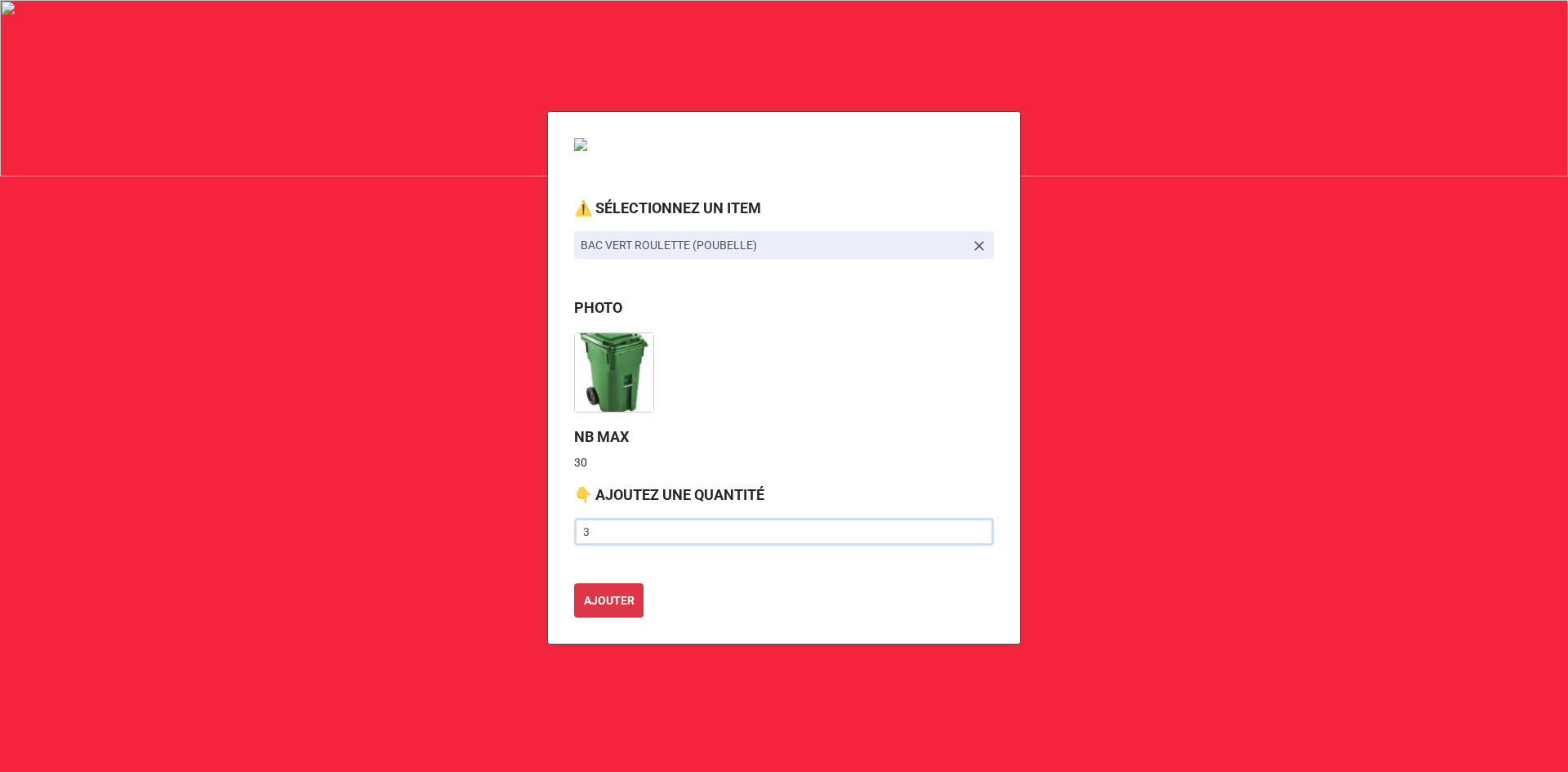
type input "3"
click at [574, 584] on button "AJOUTER" at bounding box center [608, 601] width 70 height 34
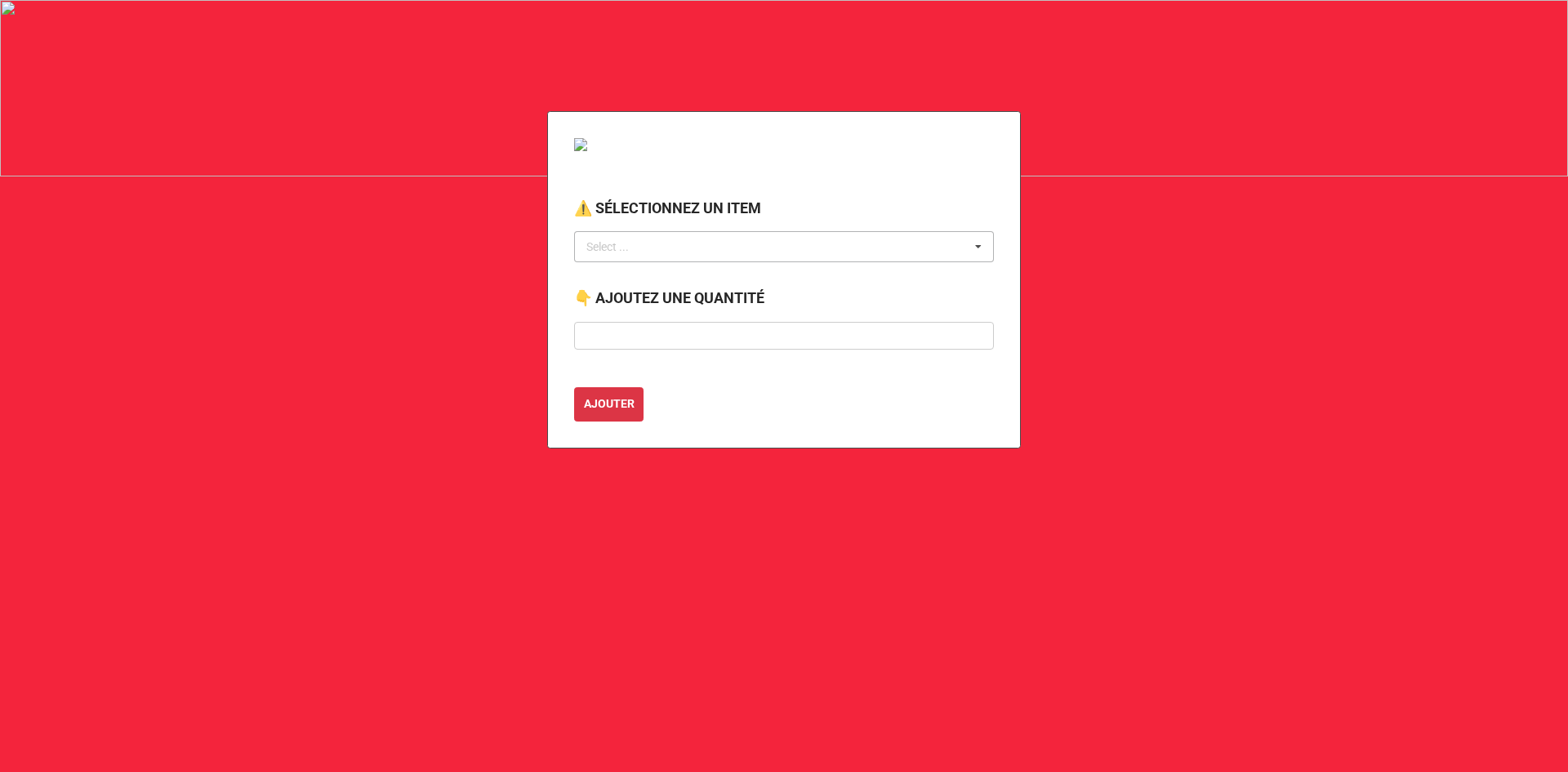
click at [637, 236] on div "Select ... No results found." at bounding box center [784, 247] width 420 height 31
type input "recy"
click at [642, 282] on span "BAC BLEU ROULETTE (RECYCLAGE)" at bounding box center [679, 276] width 185 height 13
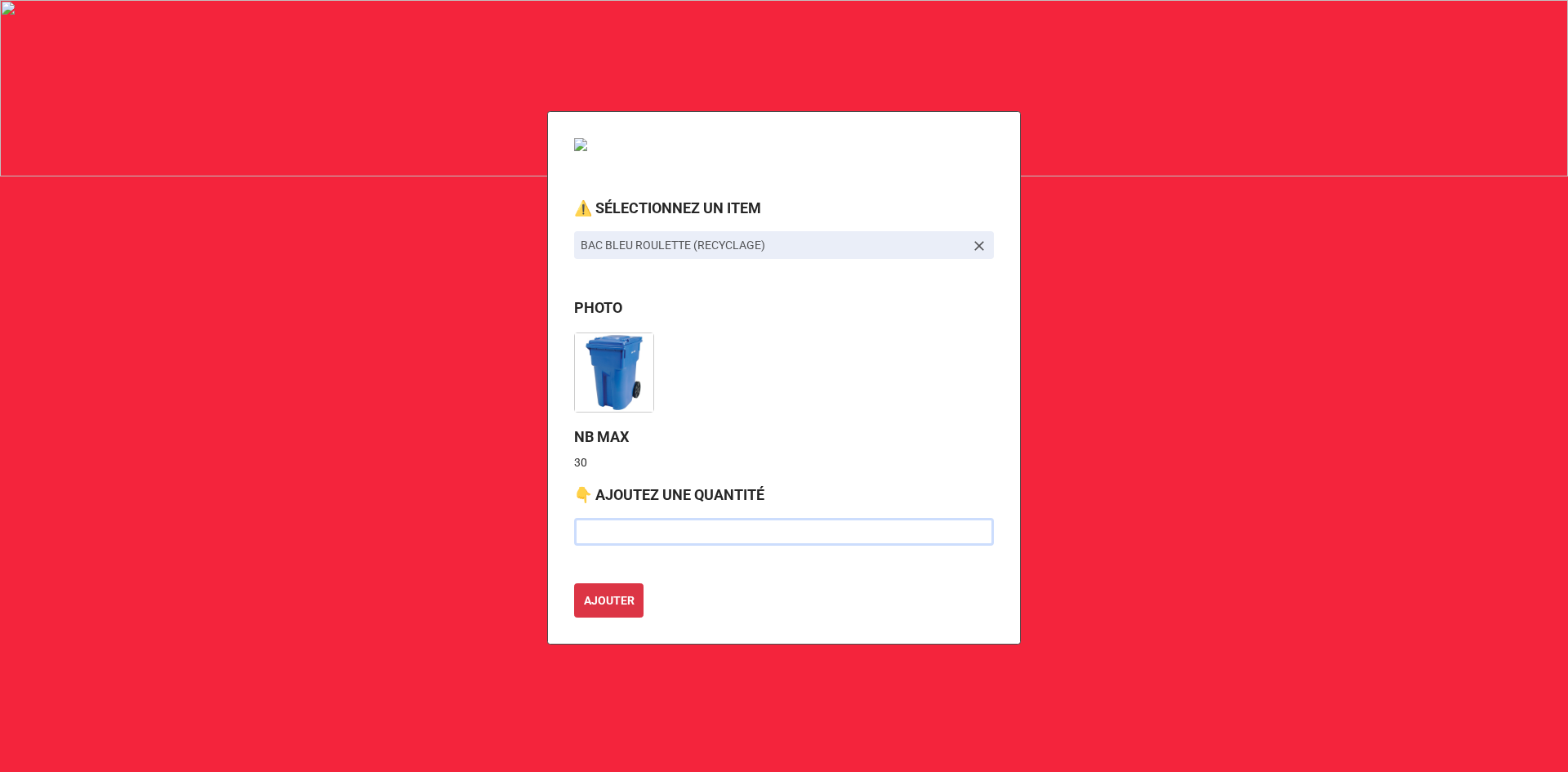
click at [606, 529] on input "text" at bounding box center [784, 532] width 420 height 28
type input "4"
click at [574, 584] on button "AJOUTER" at bounding box center [608, 601] width 70 height 34
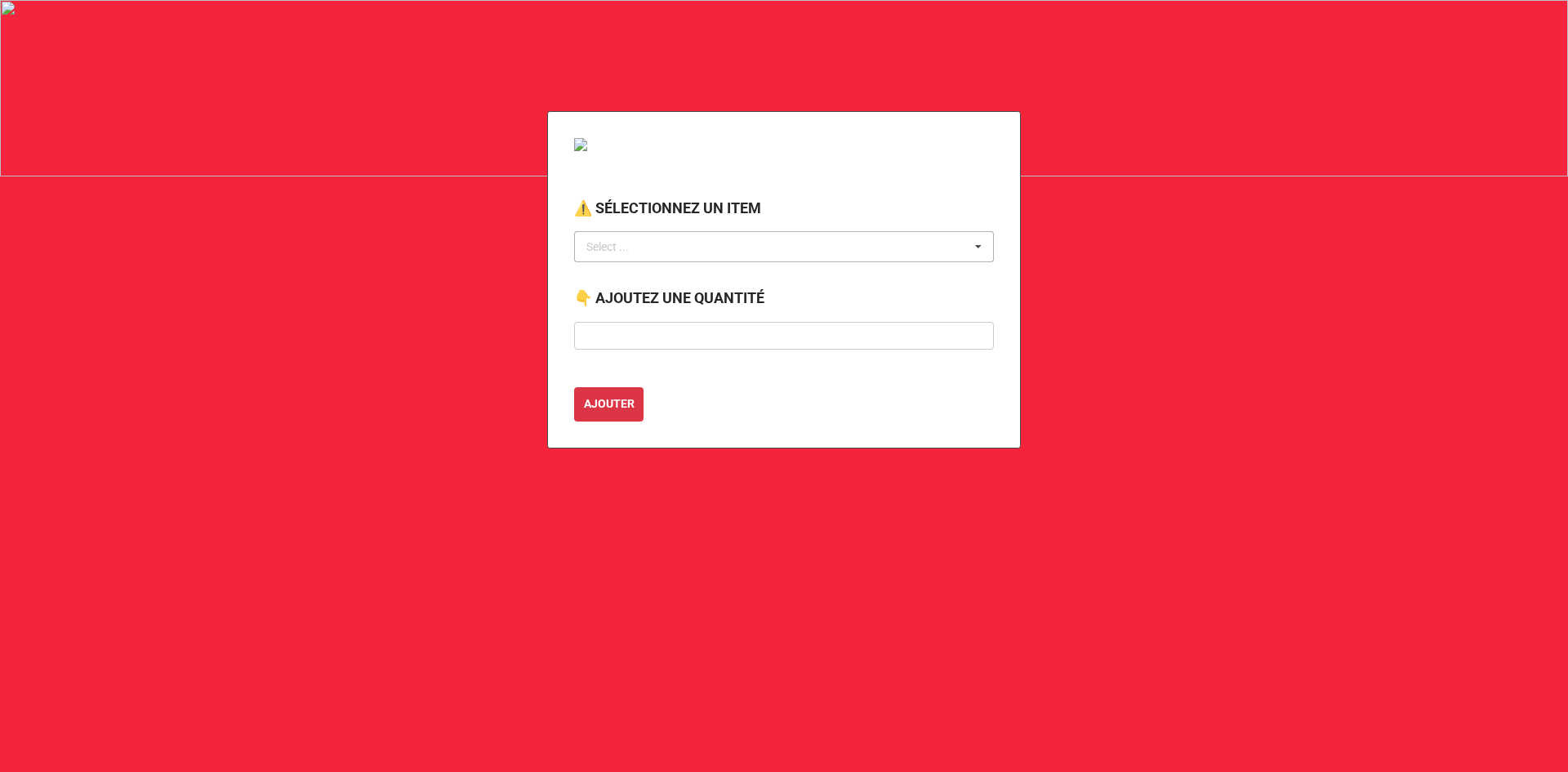
click at [603, 249] on div "Select ..." at bounding box center [618, 247] width 71 height 19
type input "compo"
click at [651, 282] on span "BAC BRUN (COMPOSTE)" at bounding box center [650, 276] width 126 height 13
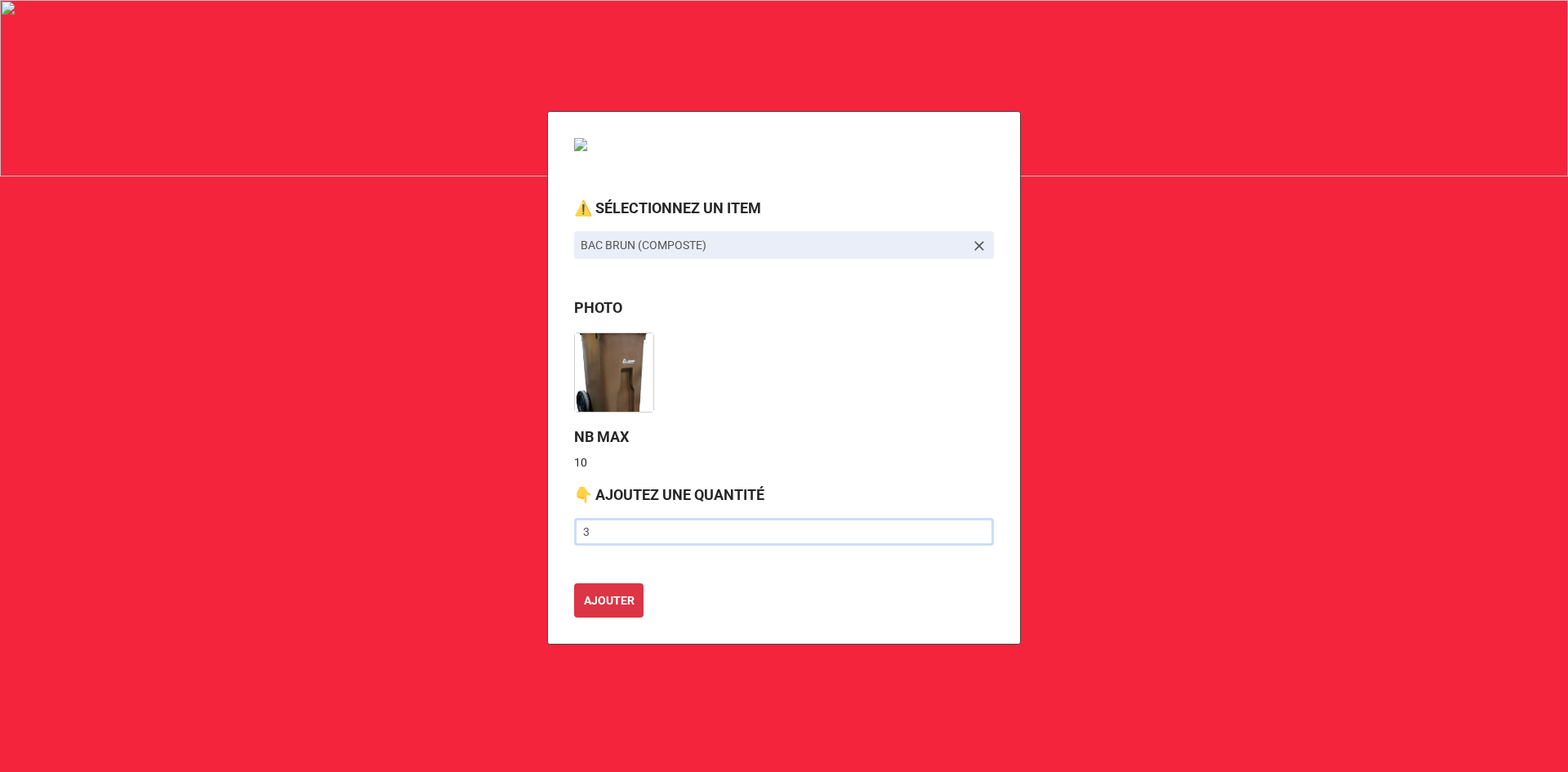
type input "3"
click at [574, 584] on button "AJOUTER" at bounding box center [608, 601] width 70 height 34
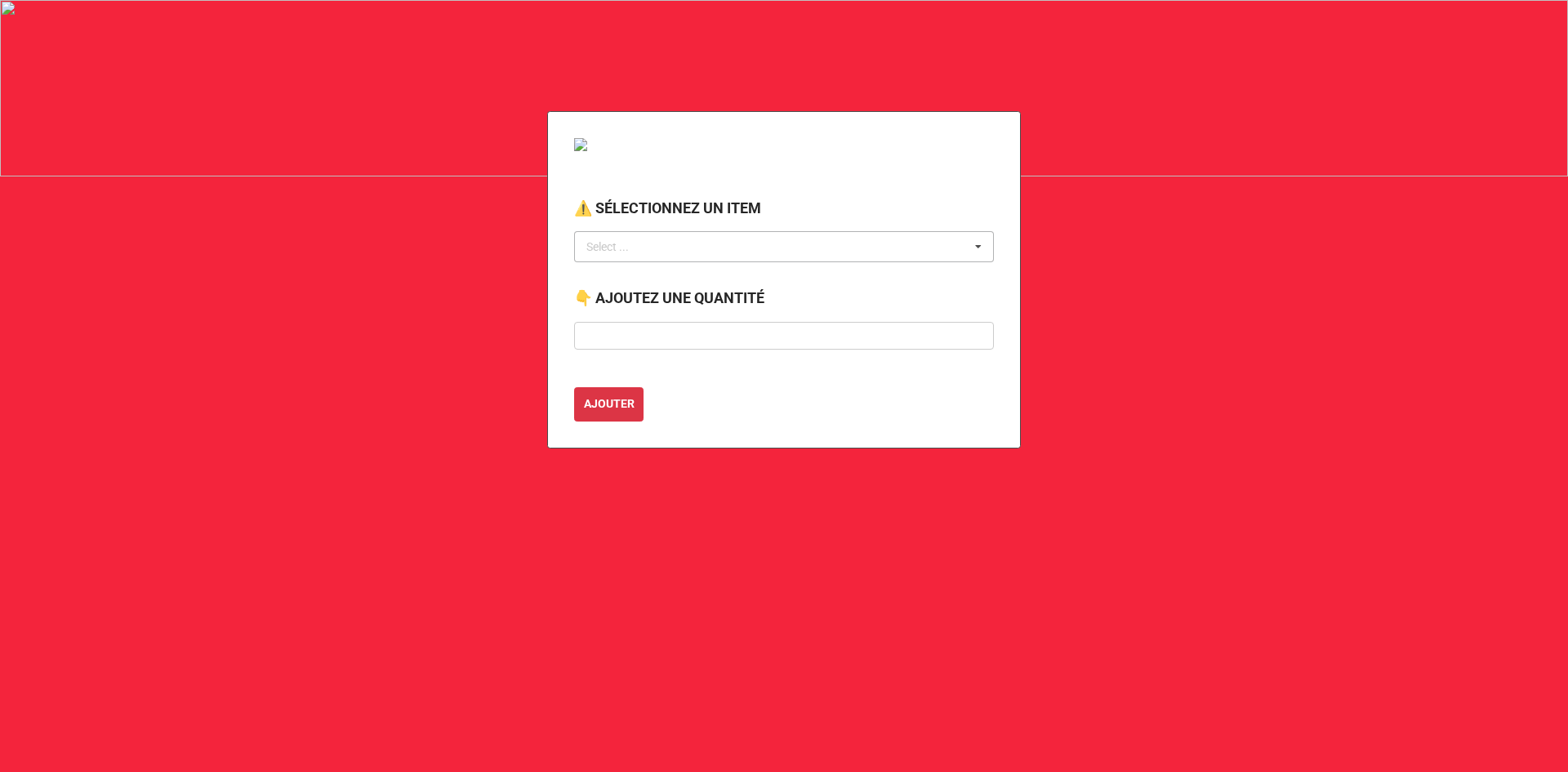
click at [678, 252] on div "Select ... No results found." at bounding box center [784, 247] width 420 height 31
type input "v"
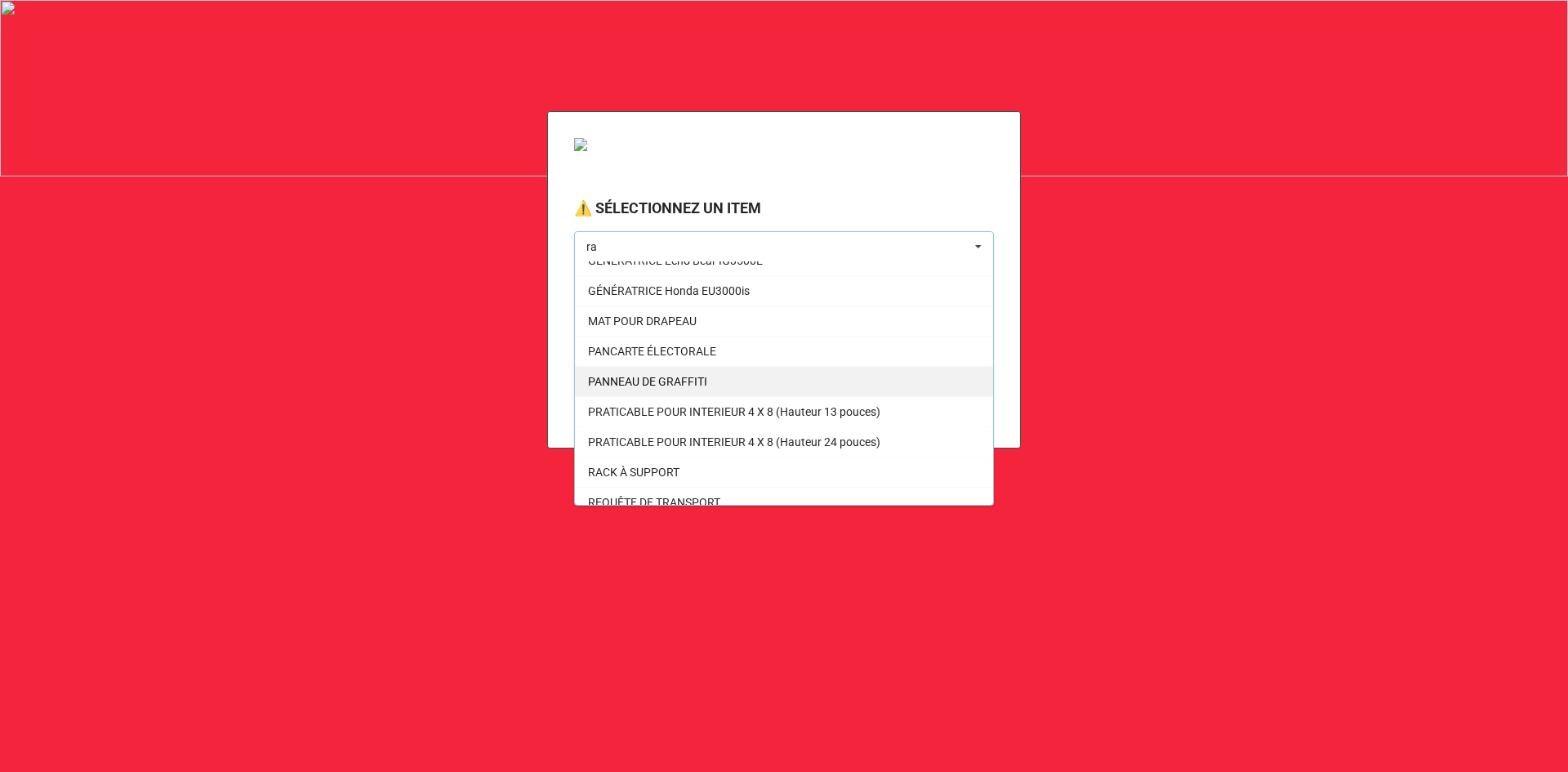
scroll to position [361, 0]
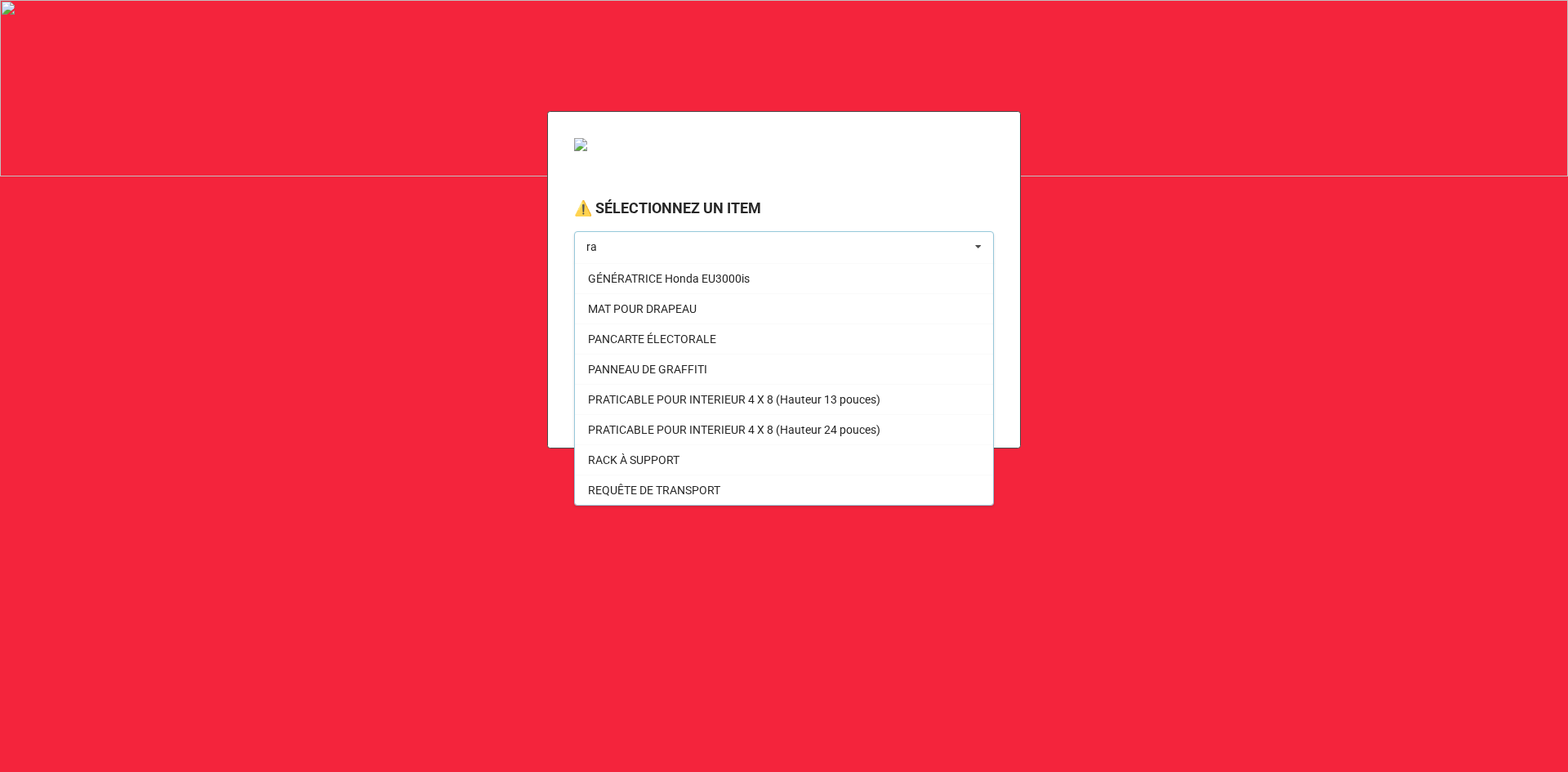
click at [649, 250] on div "ra ra Select ... BESOIN EN RALLONGE CÔNE ORANGE 12 POUCES DRAPEAU CANADA DRAPEA…" at bounding box center [784, 247] width 420 height 31
type input "r"
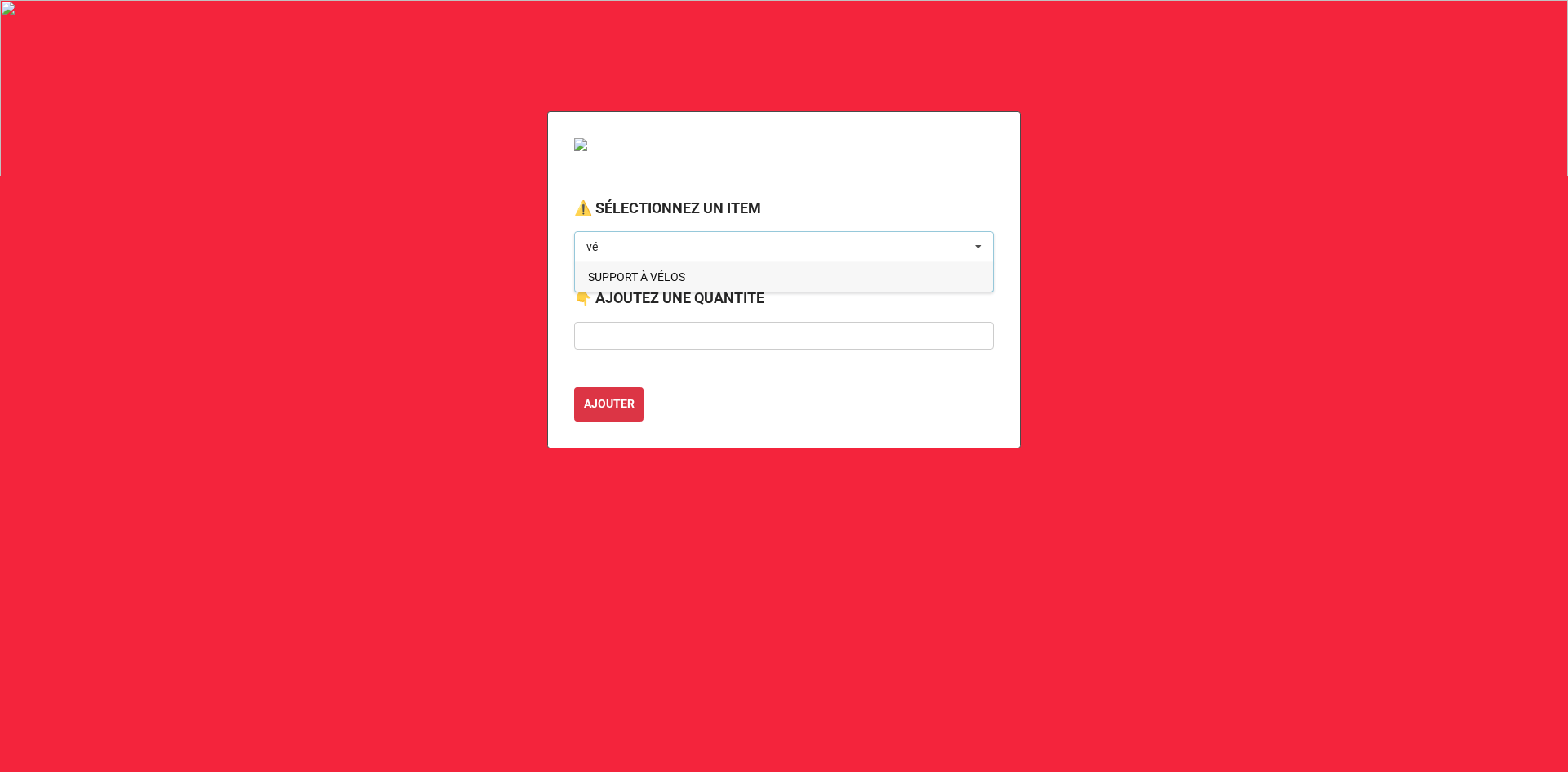
type input "vé"
click at [655, 281] on span "SUPPORT À VÉLOS" at bounding box center [636, 276] width 97 height 13
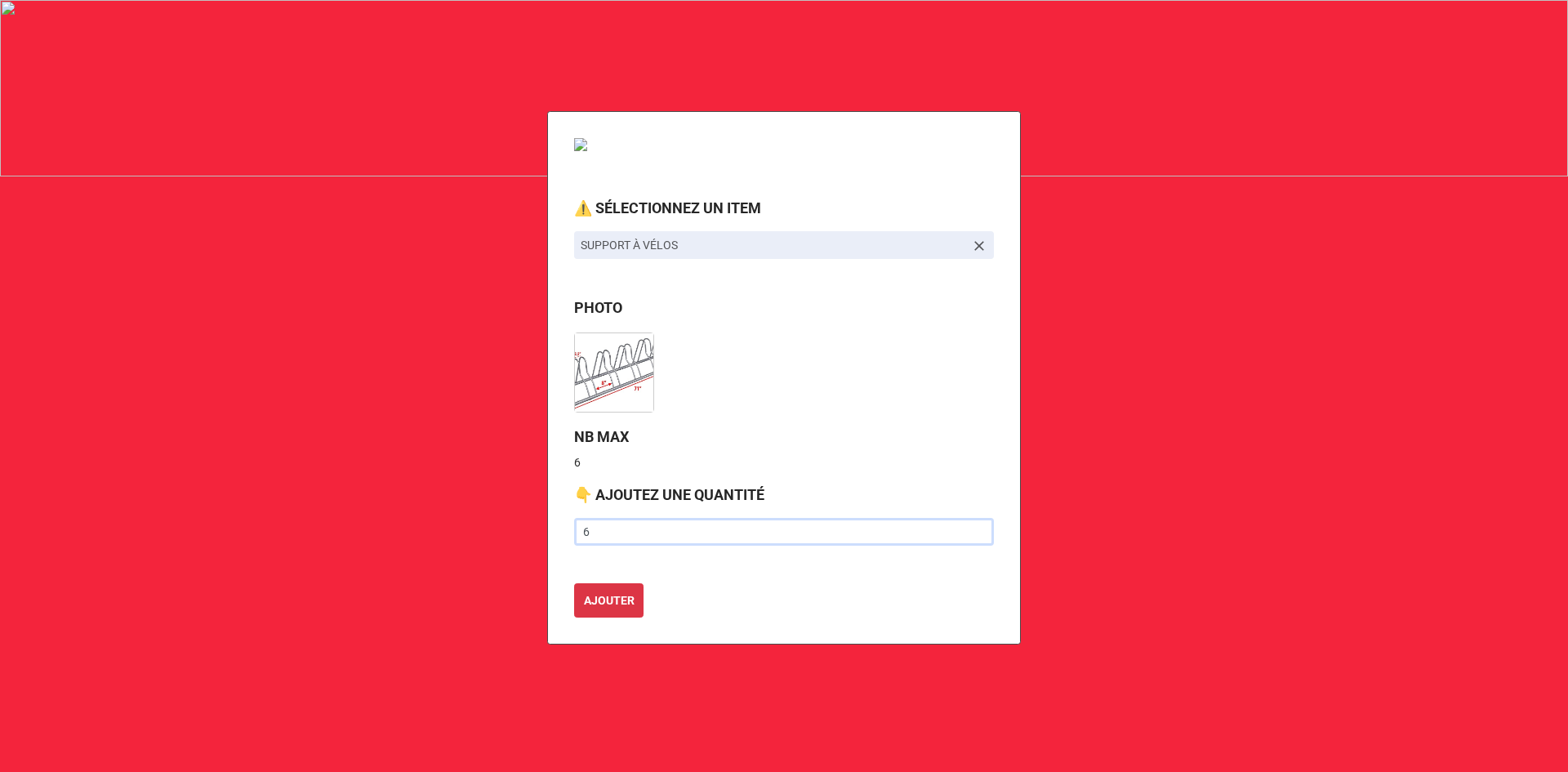
type input "6"
click at [574, 584] on button "AJOUTER" at bounding box center [608, 601] width 70 height 34
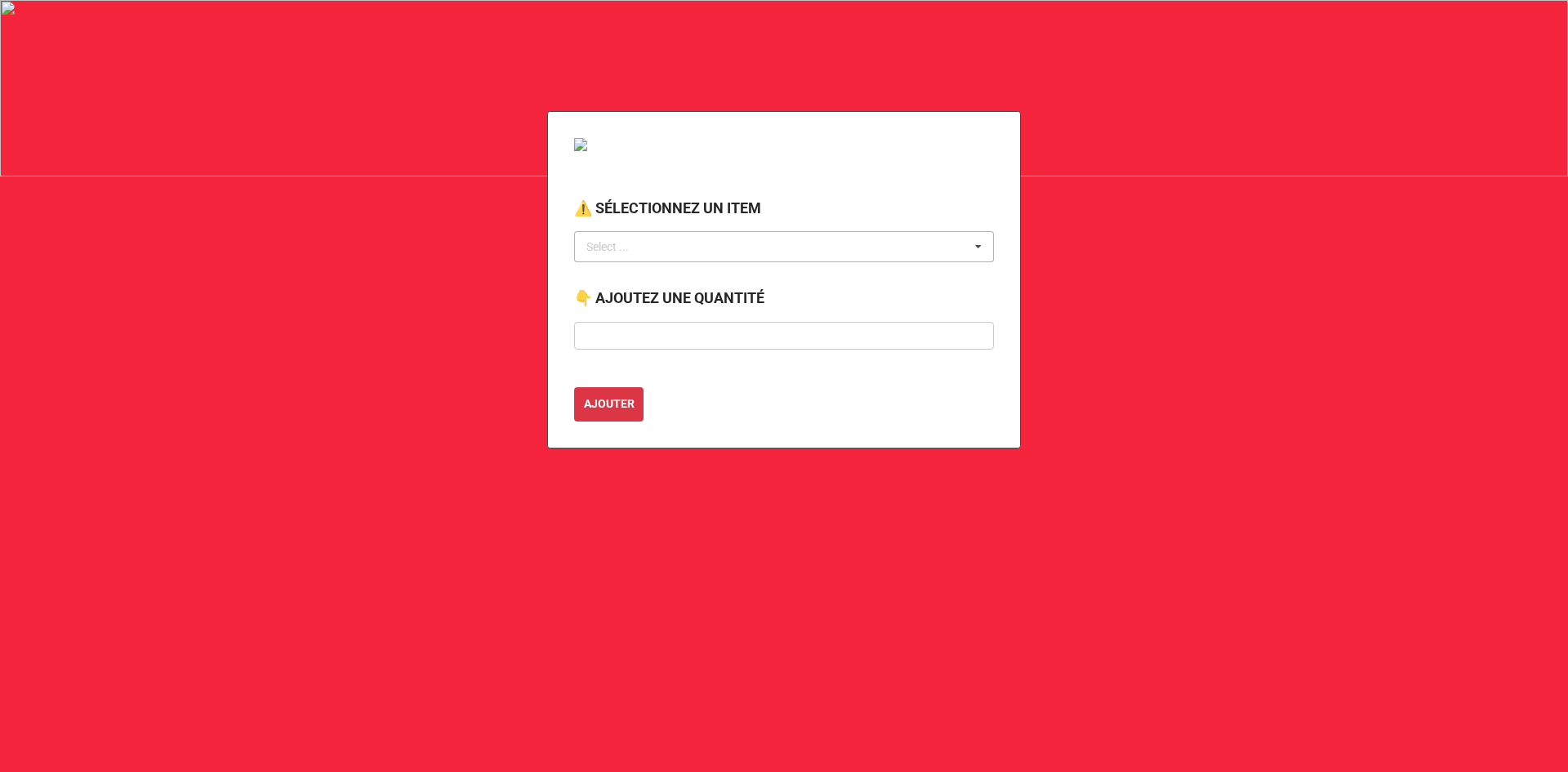
click at [654, 244] on div "Select ... No results found." at bounding box center [784, 247] width 420 height 31
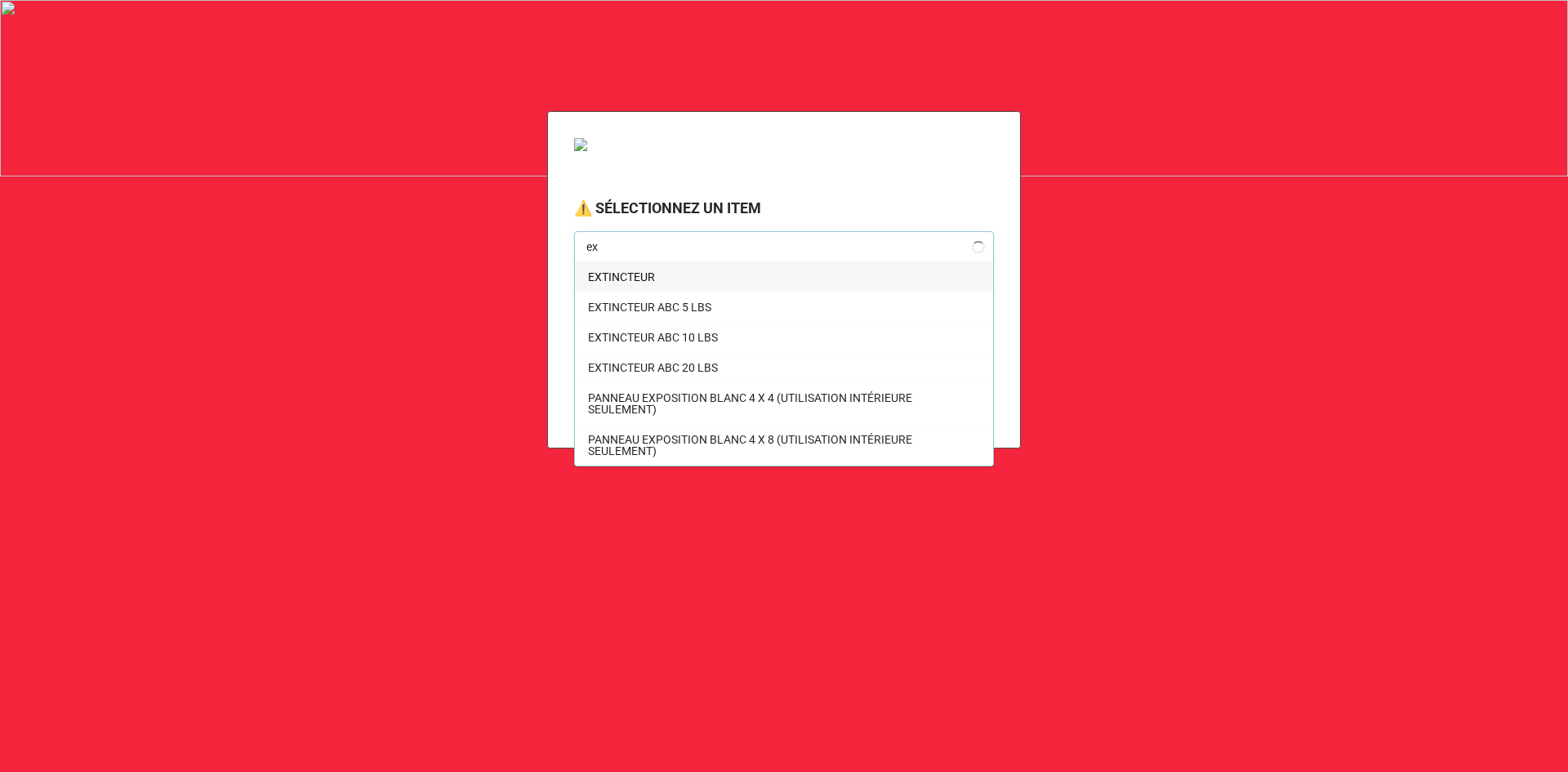
type input "e"
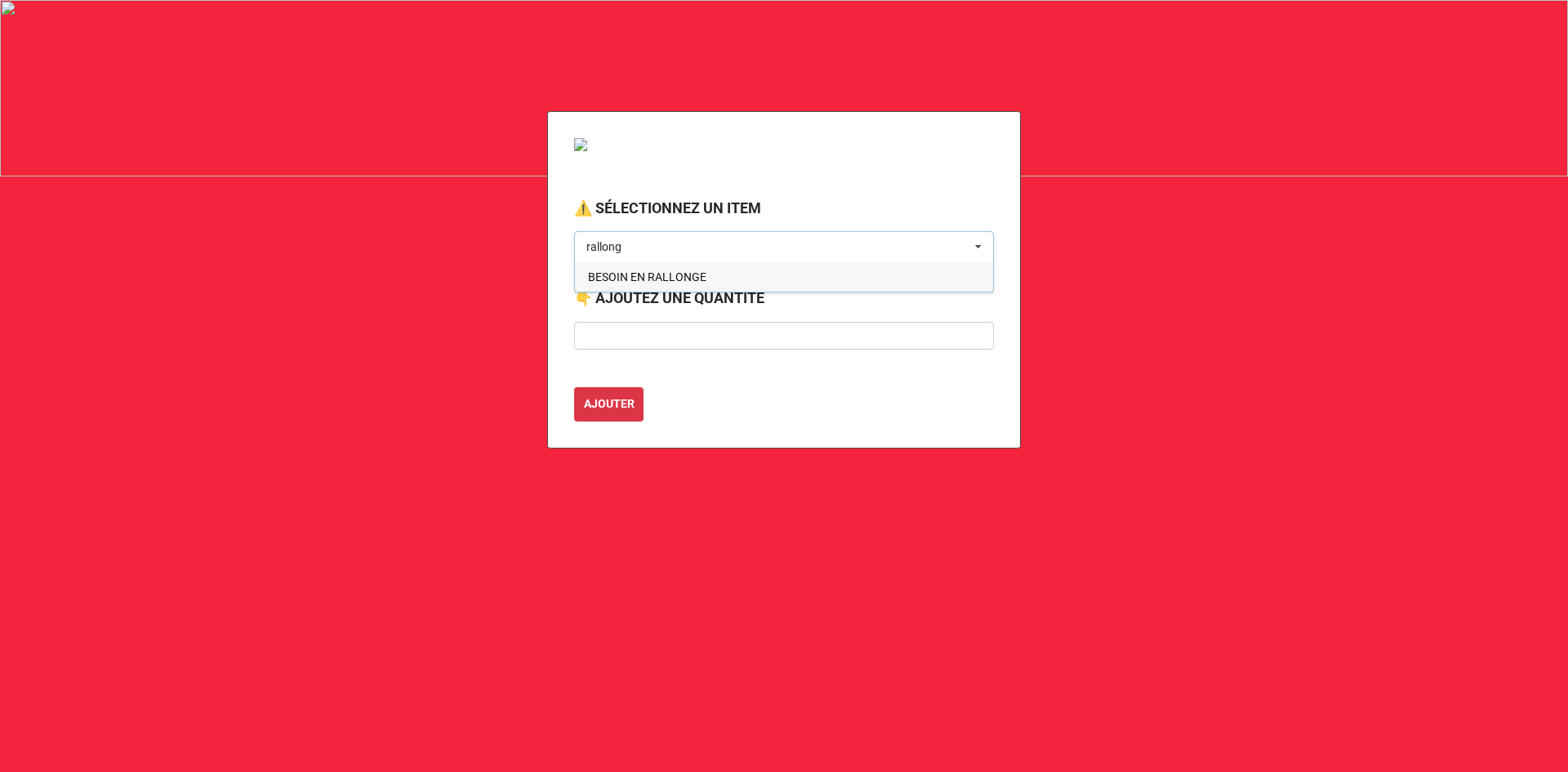
type input "rallong"
click at [655, 270] on span "BESOIN EN RALLONGE" at bounding box center [647, 276] width 119 height 13
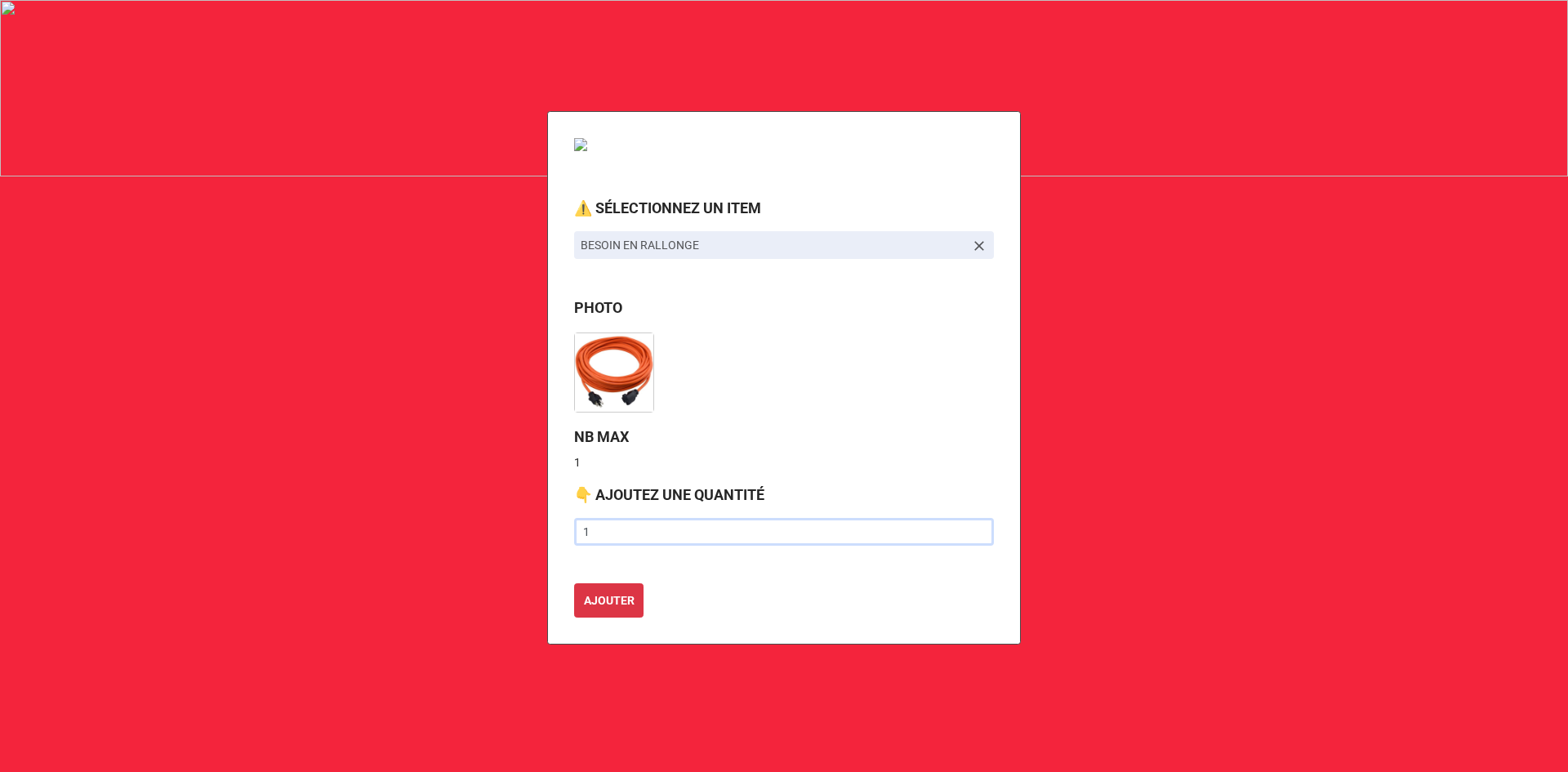
type input "1"
click at [574, 584] on button "AJOUTER" at bounding box center [608, 601] width 70 height 34
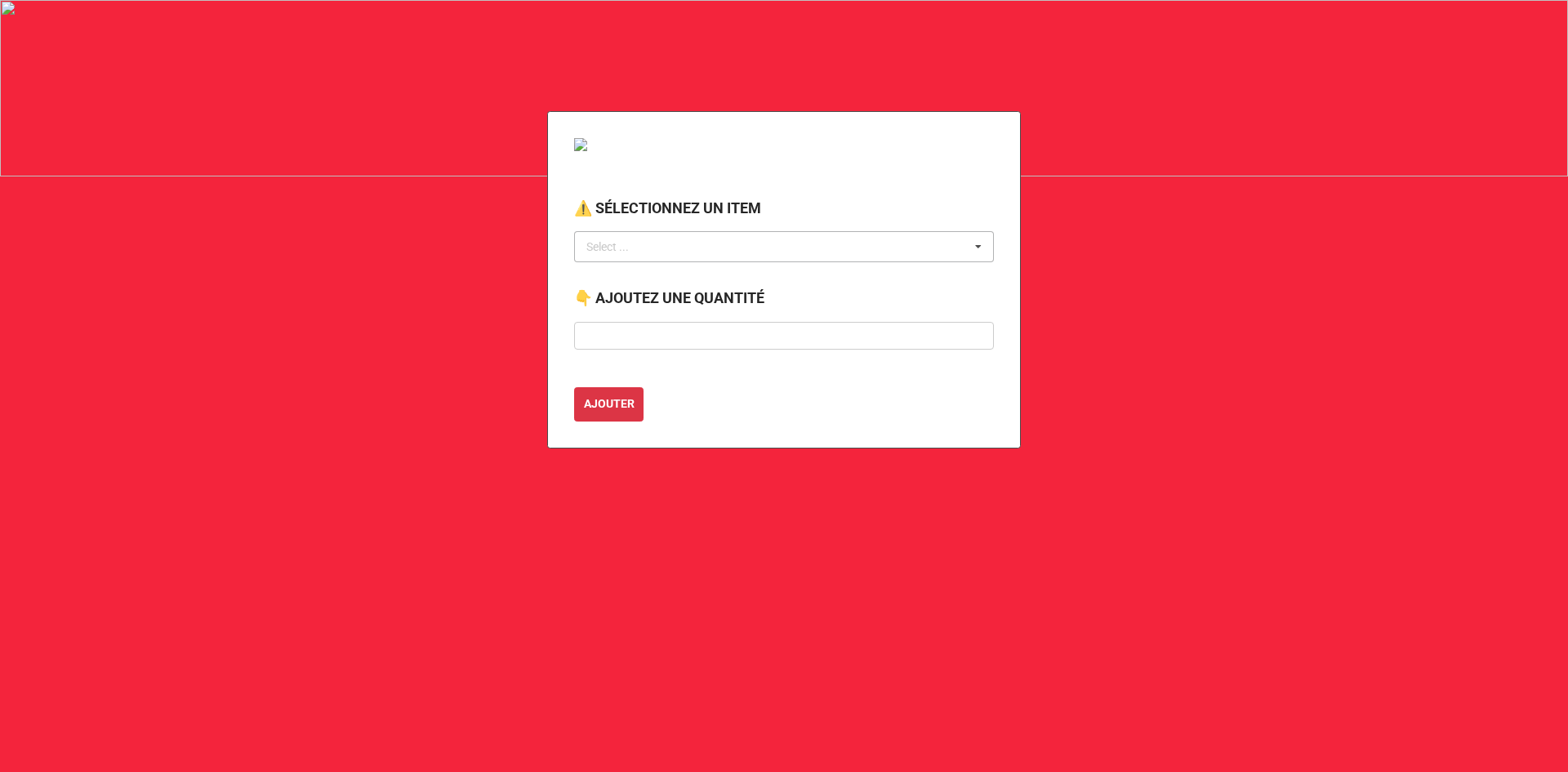
click at [706, 259] on div "Select ... No results found." at bounding box center [784, 247] width 420 height 31
type input "cache"
click at [684, 280] on div "CACHE-FILS 3'" at bounding box center [784, 276] width 418 height 30
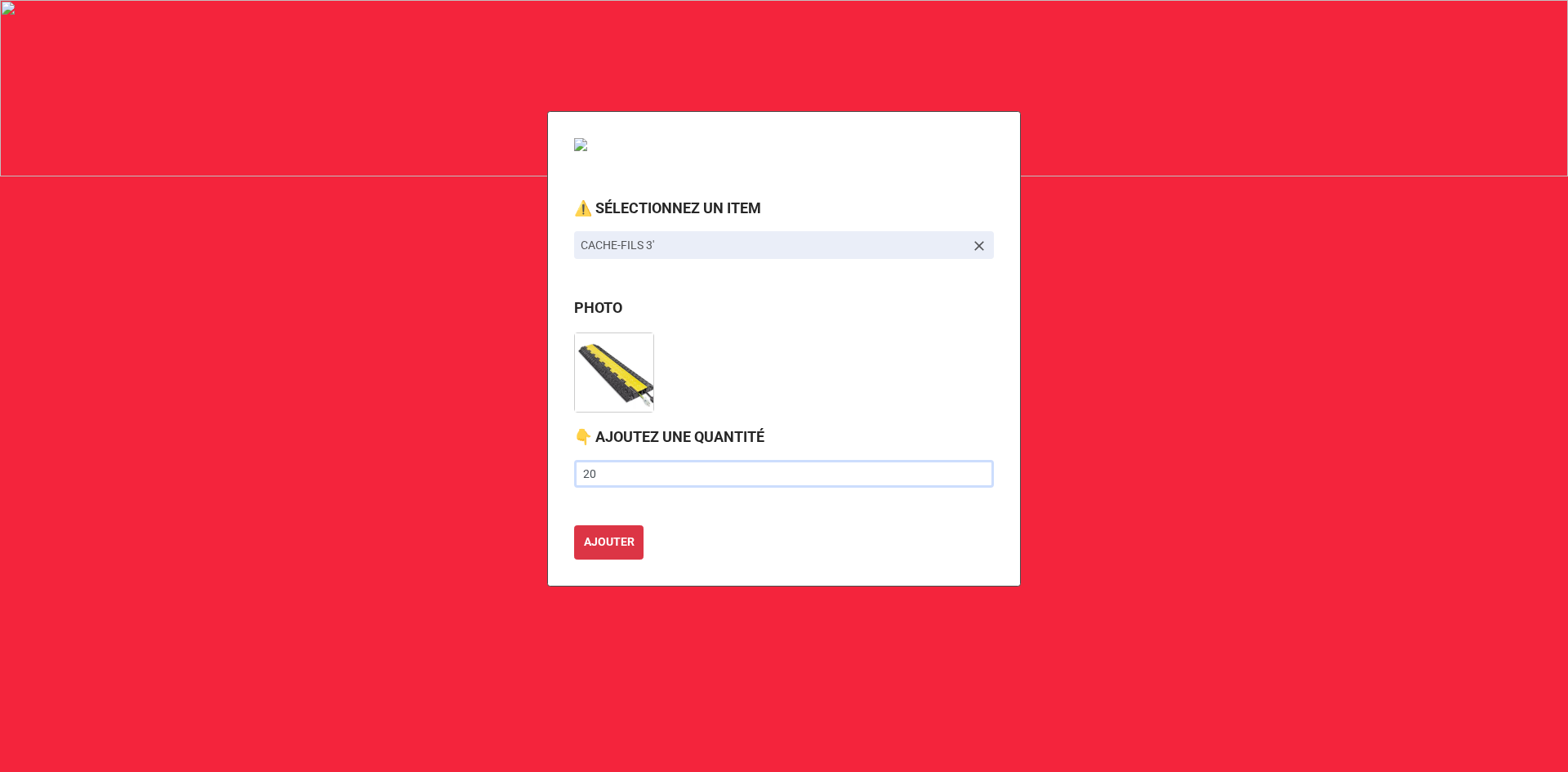
type input "20"
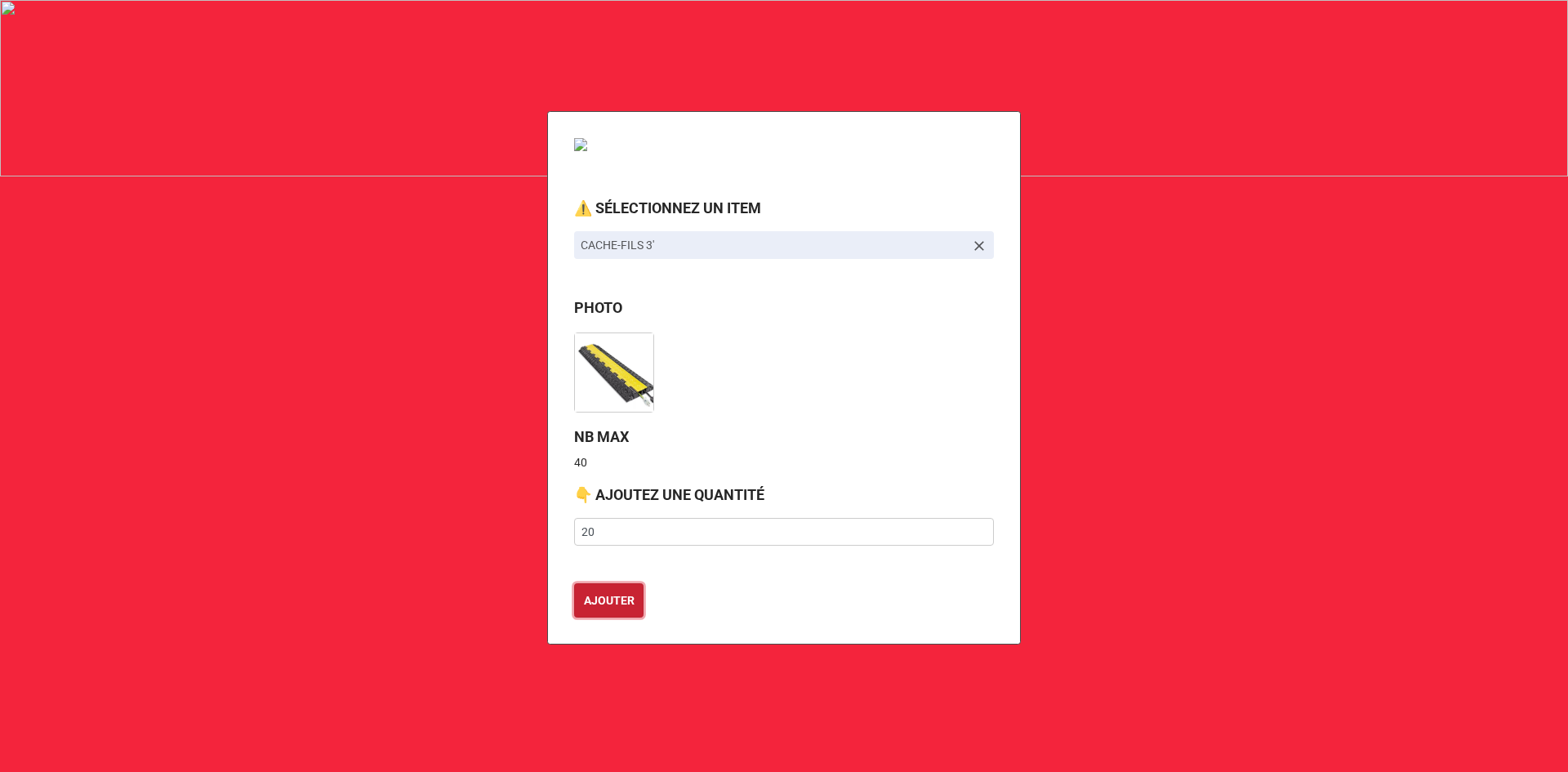
click at [574, 584] on button "AJOUTER" at bounding box center [608, 601] width 70 height 34
